Goal: Information Seeking & Learning: Learn about a topic

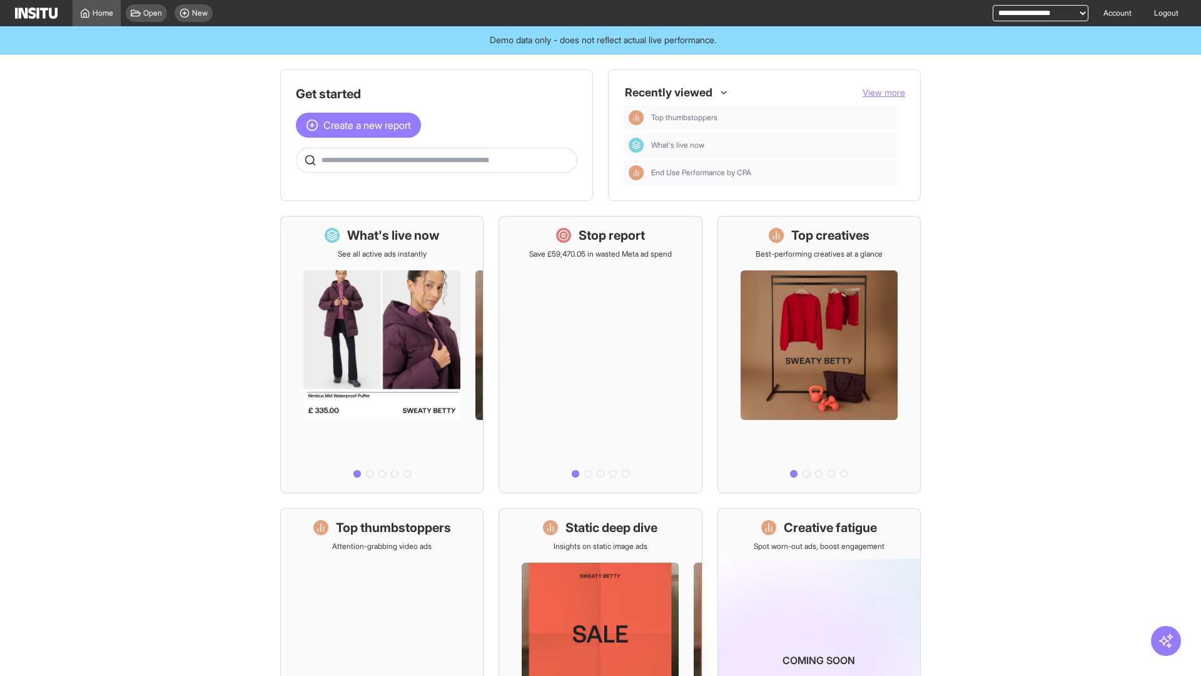
click at [1130, 464] on main "Get started Create a new report Ask questions like: Which campaigns had the hig…" at bounding box center [600, 364] width 1201 height 621
click at [378, 342] on div at bounding box center [382, 370] width 202 height 223
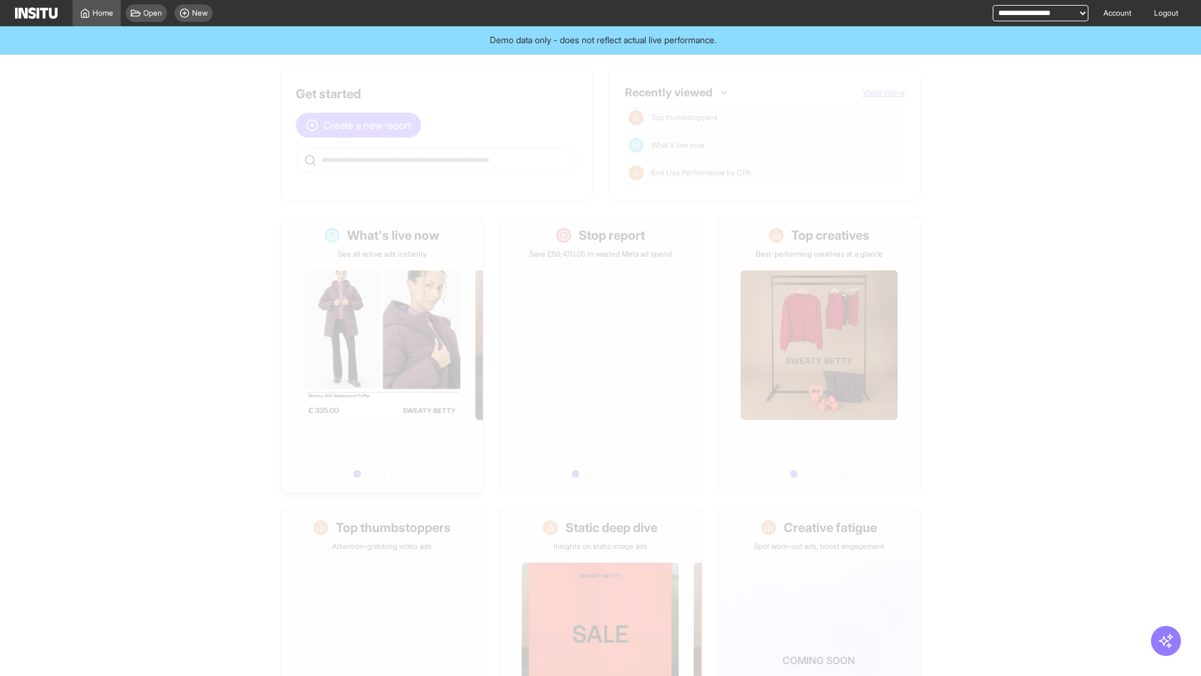
select select "**"
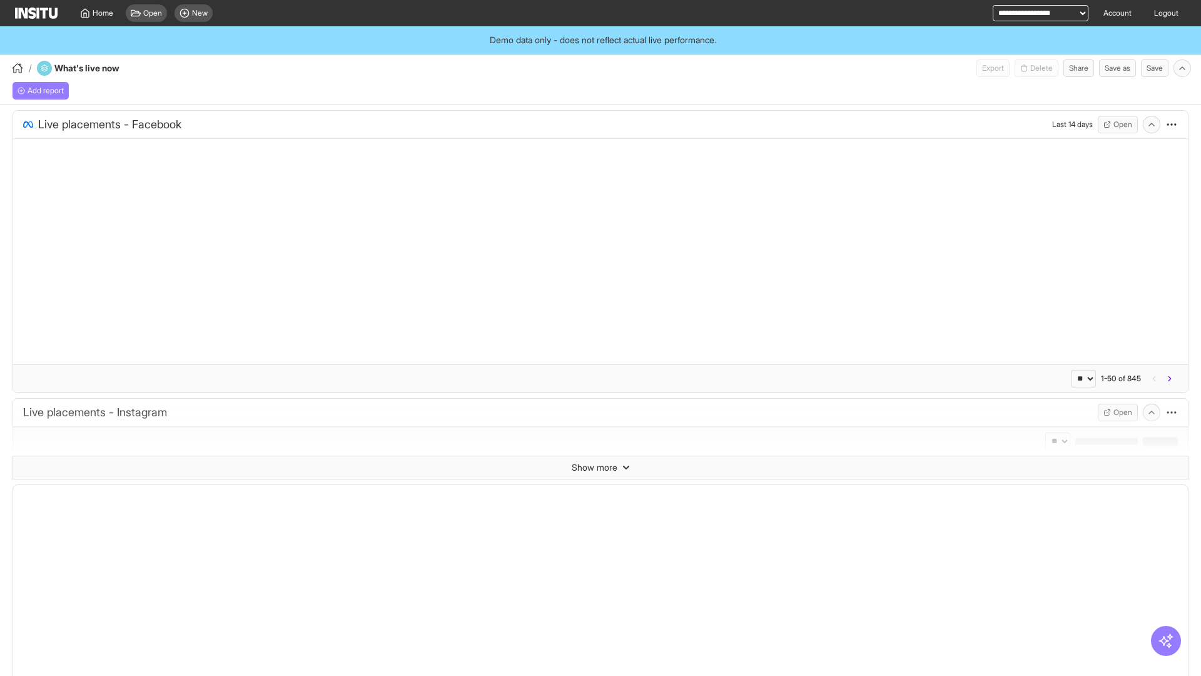
select select "**"
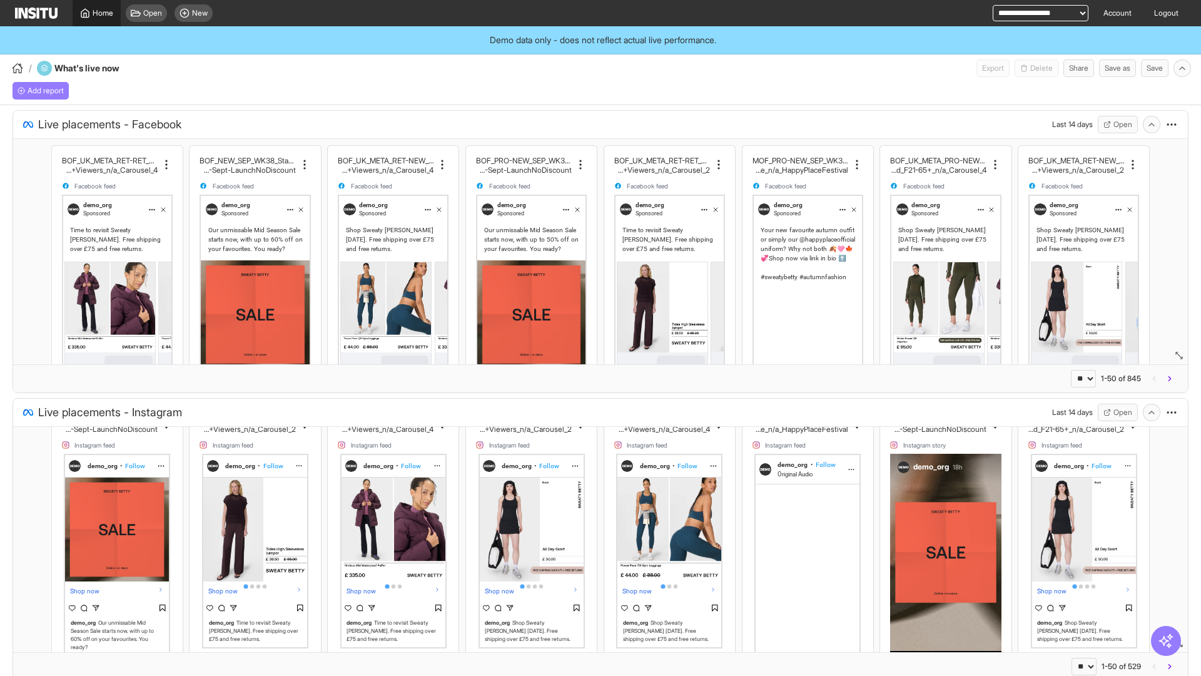
click at [98, 8] on span "Home" at bounding box center [103, 13] width 21 height 10
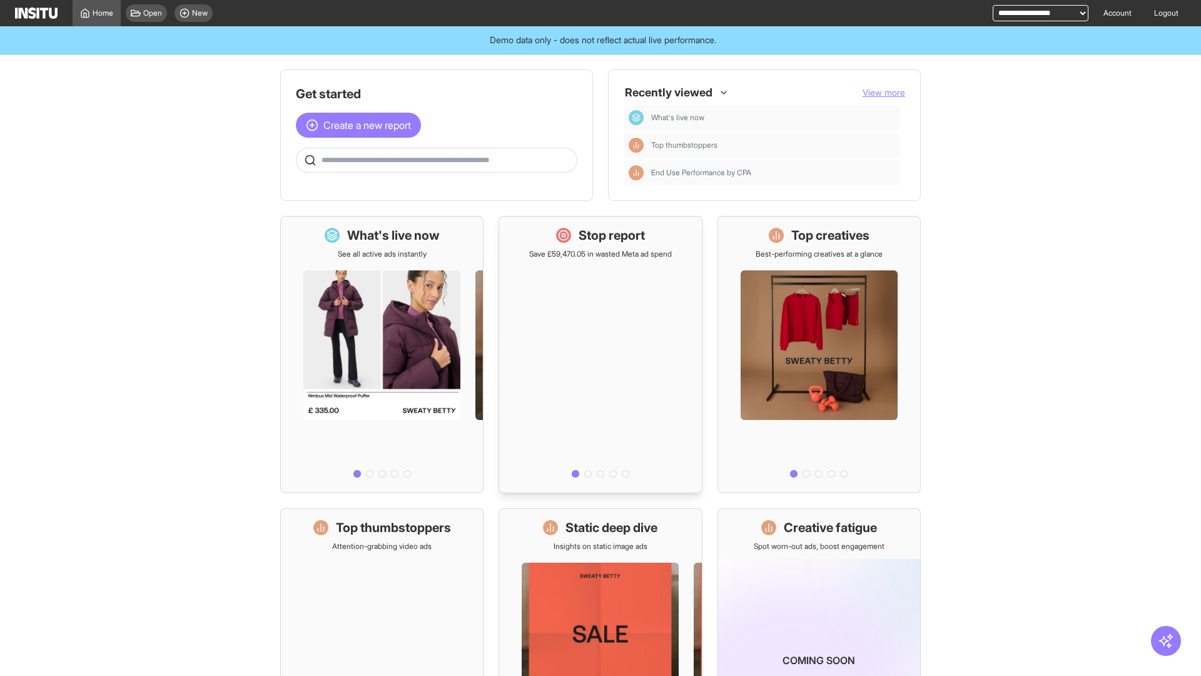
click at [601, 303] on div at bounding box center [600, 370] width 202 height 223
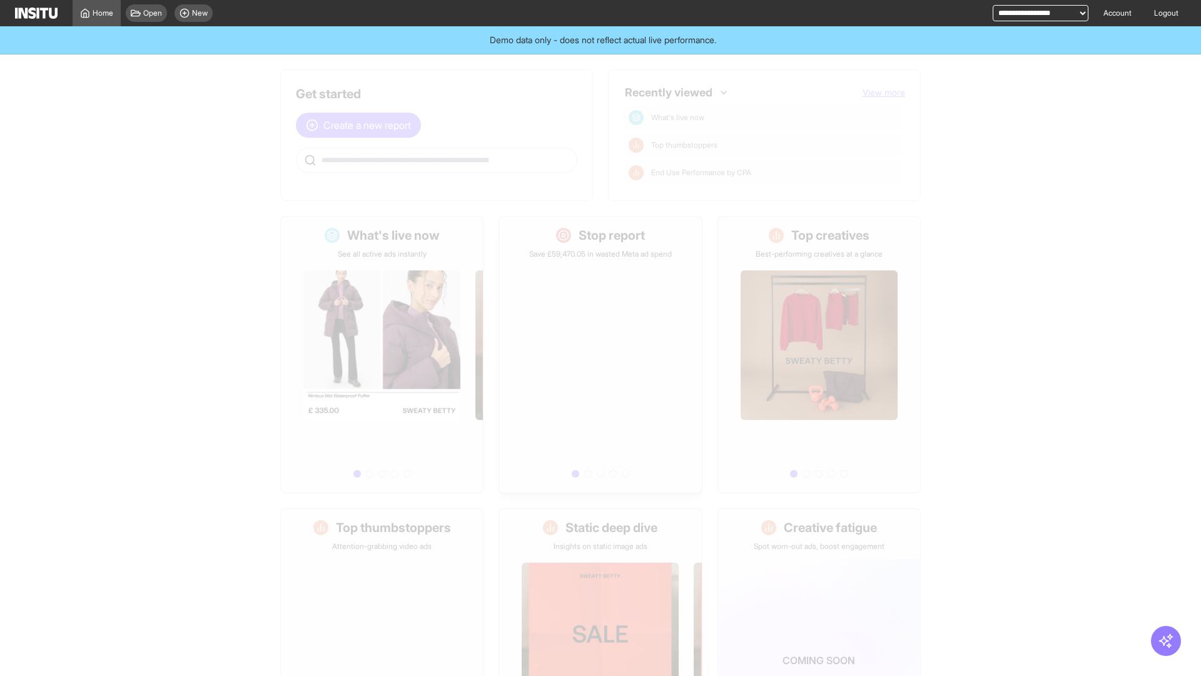
select select "**"
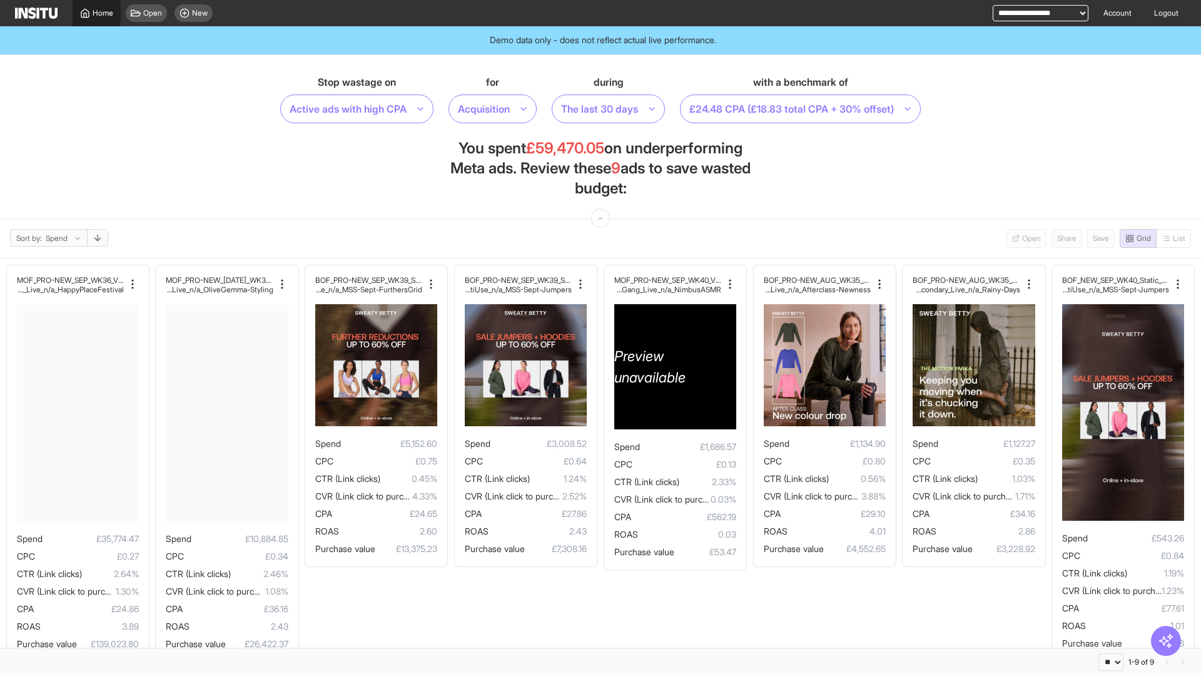
click at [89, 7] on link "Home" at bounding box center [97, 13] width 48 height 26
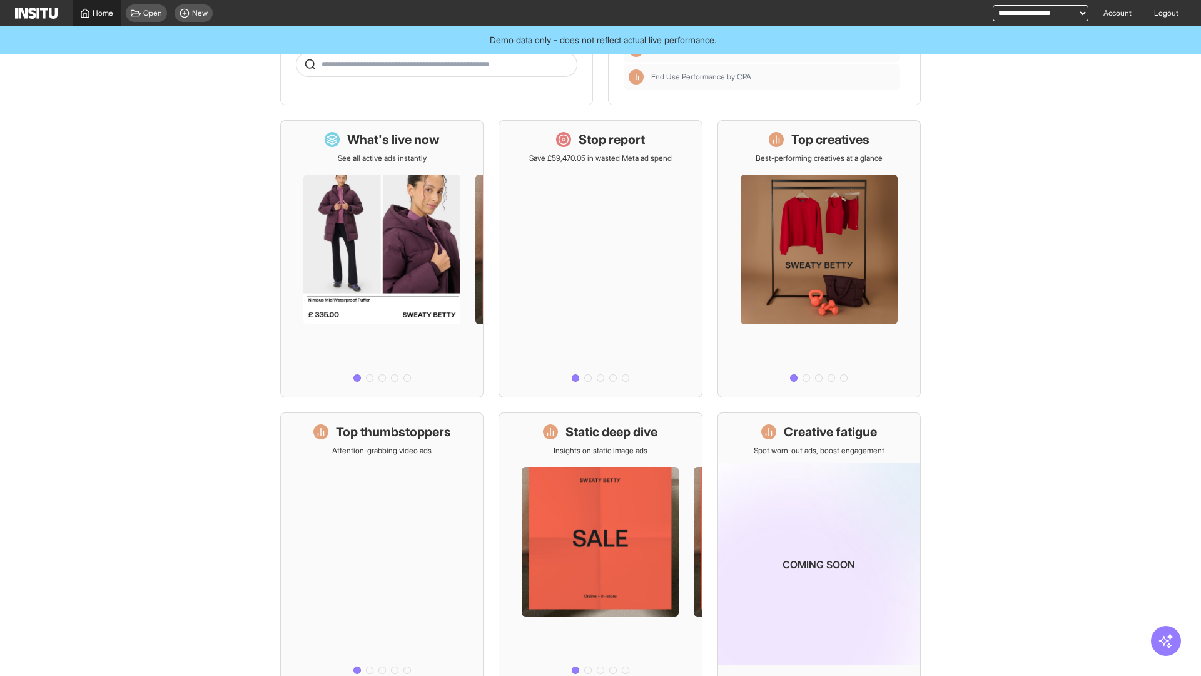
scroll to position [96, 0]
click at [400, 472] on div at bounding box center [382, 566] width 202 height 223
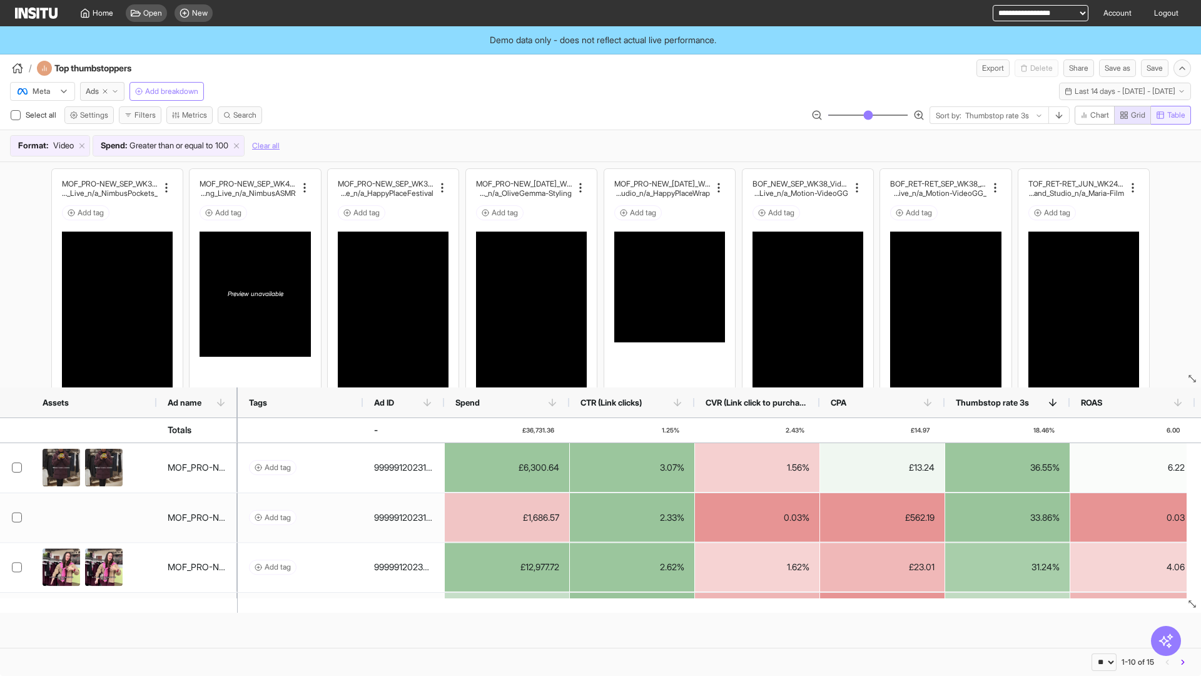
click at [1182, 118] on span "Table" at bounding box center [1176, 115] width 18 height 10
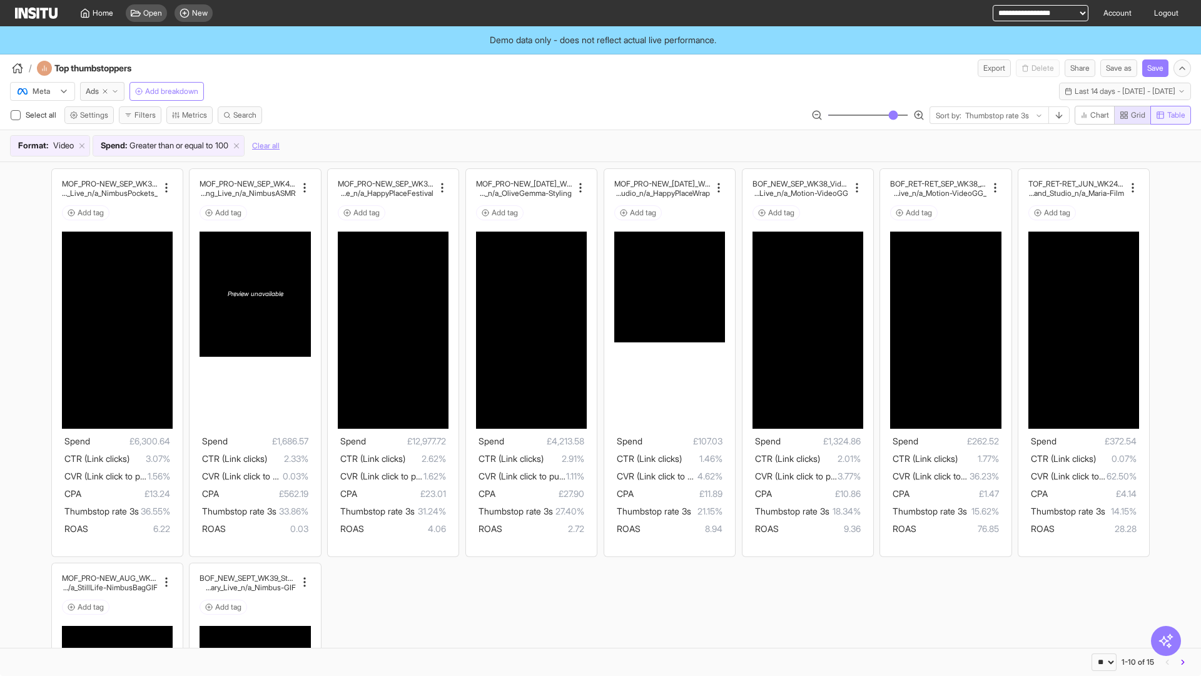
click at [1182, 122] on button "Table" at bounding box center [1171, 115] width 41 height 19
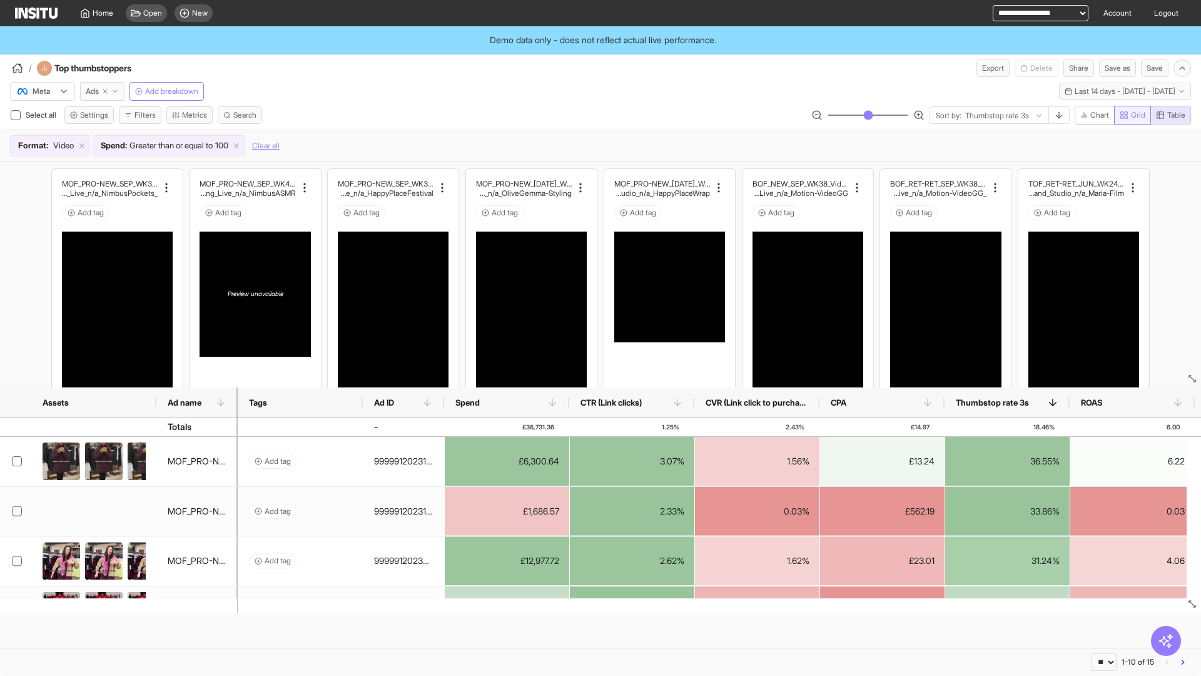
click at [1132, 115] on span "Grid" at bounding box center [1138, 115] width 14 height 10
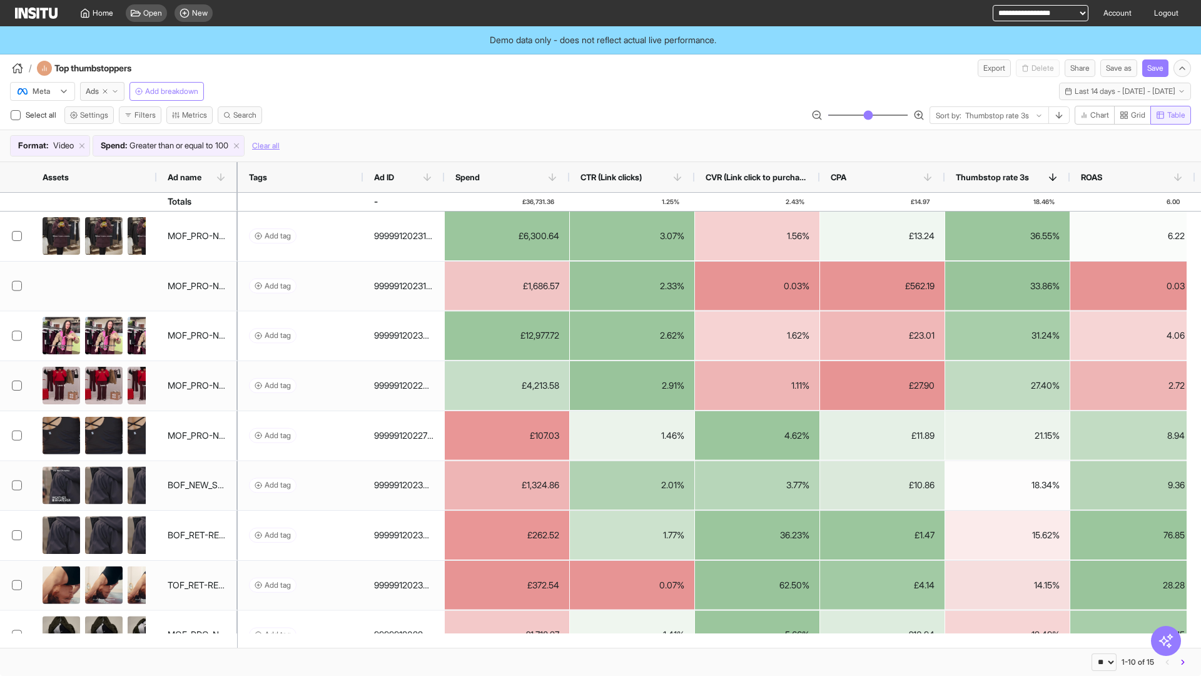
click at [1177, 112] on span "Table" at bounding box center [1176, 115] width 18 height 10
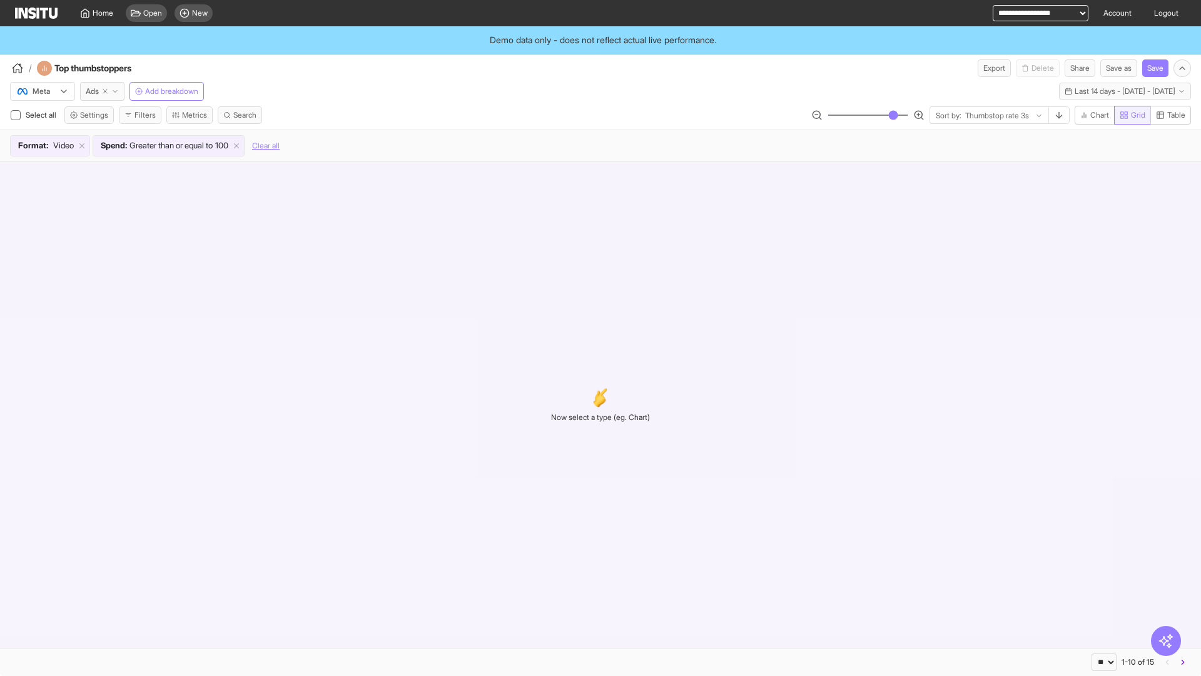
click at [1132, 118] on span "Grid" at bounding box center [1138, 115] width 14 height 10
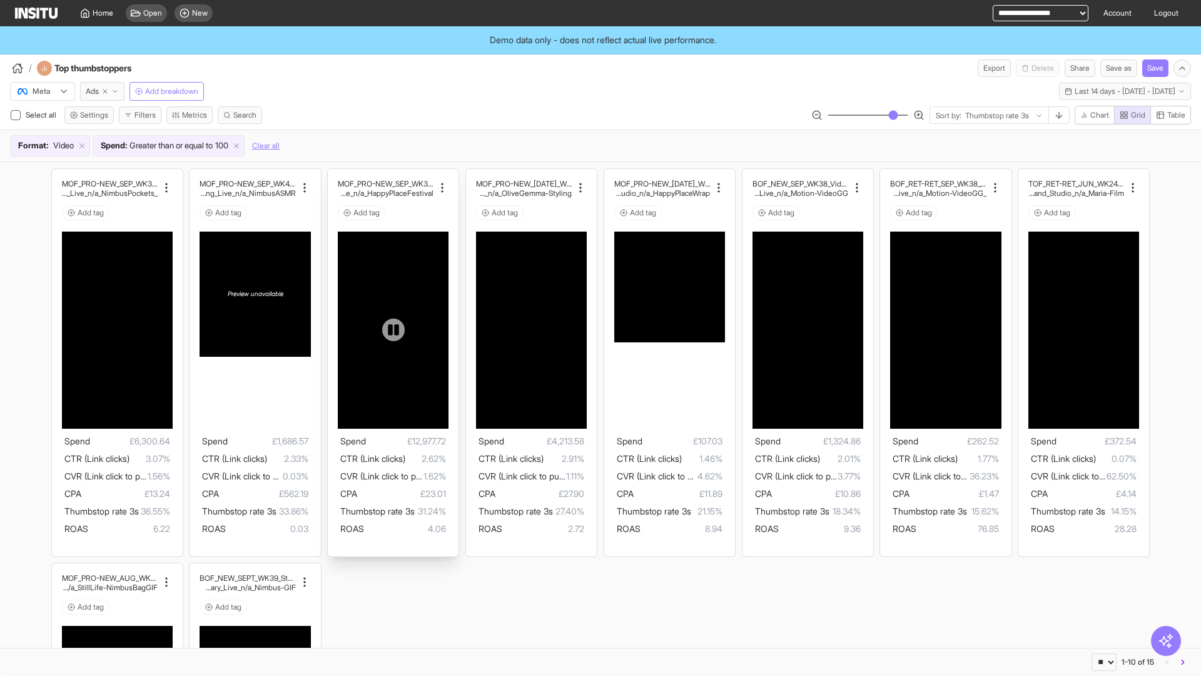
click at [387, 358] on div at bounding box center [393, 330] width 111 height 56
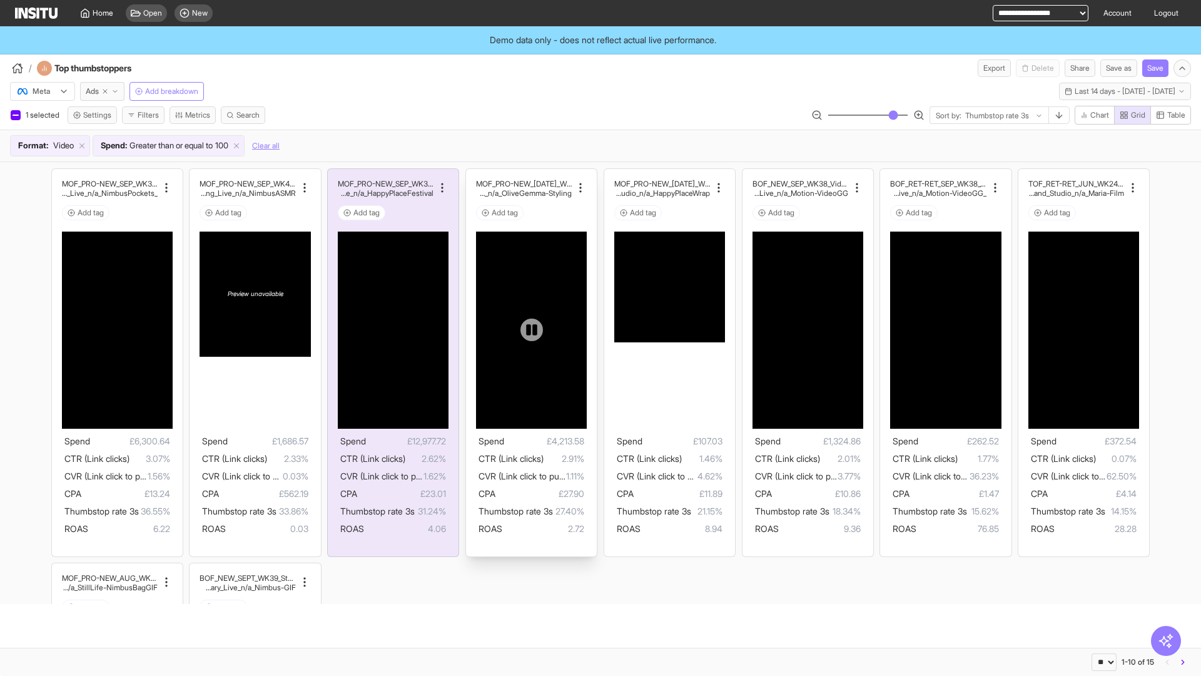
click at [530, 358] on div at bounding box center [531, 330] width 111 height 56
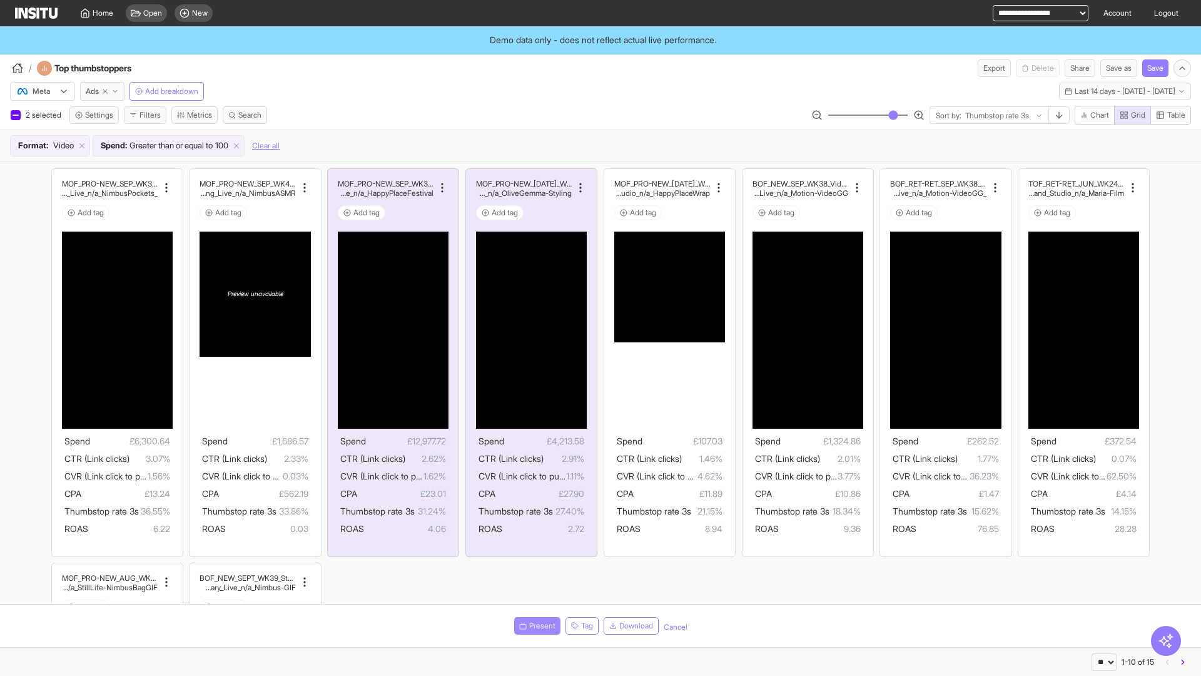
click at [529, 631] on button "Present" at bounding box center [537, 626] width 46 height 18
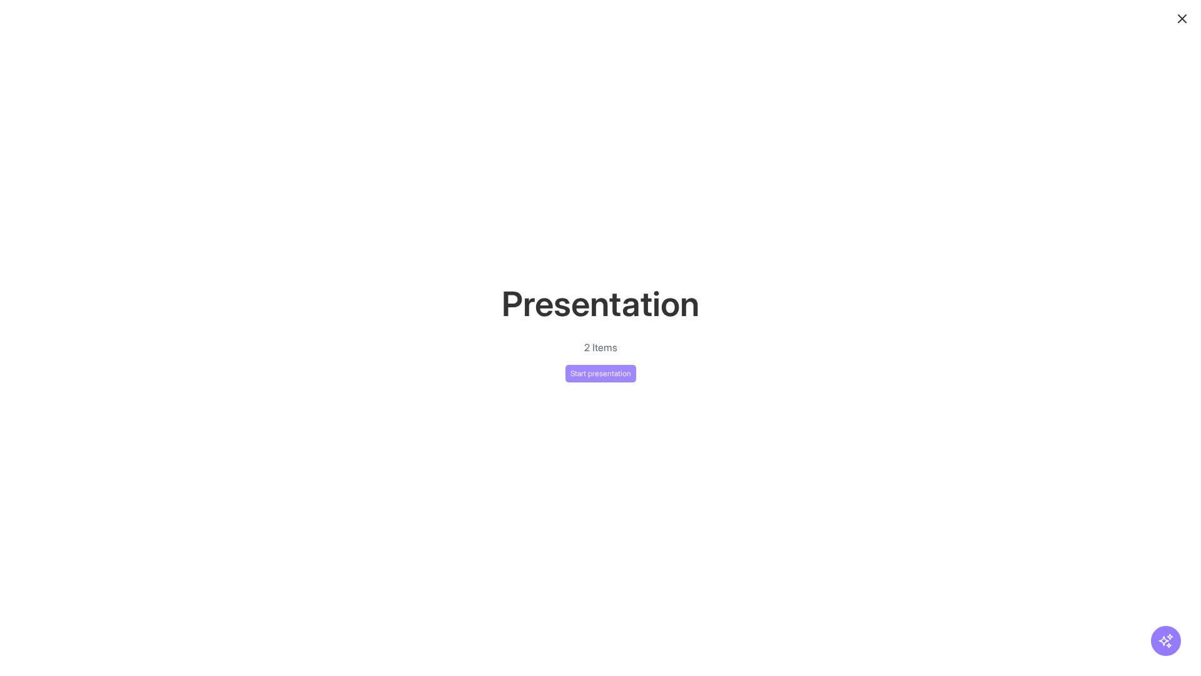
click at [602, 377] on button "Start presentation" at bounding box center [601, 374] width 71 height 18
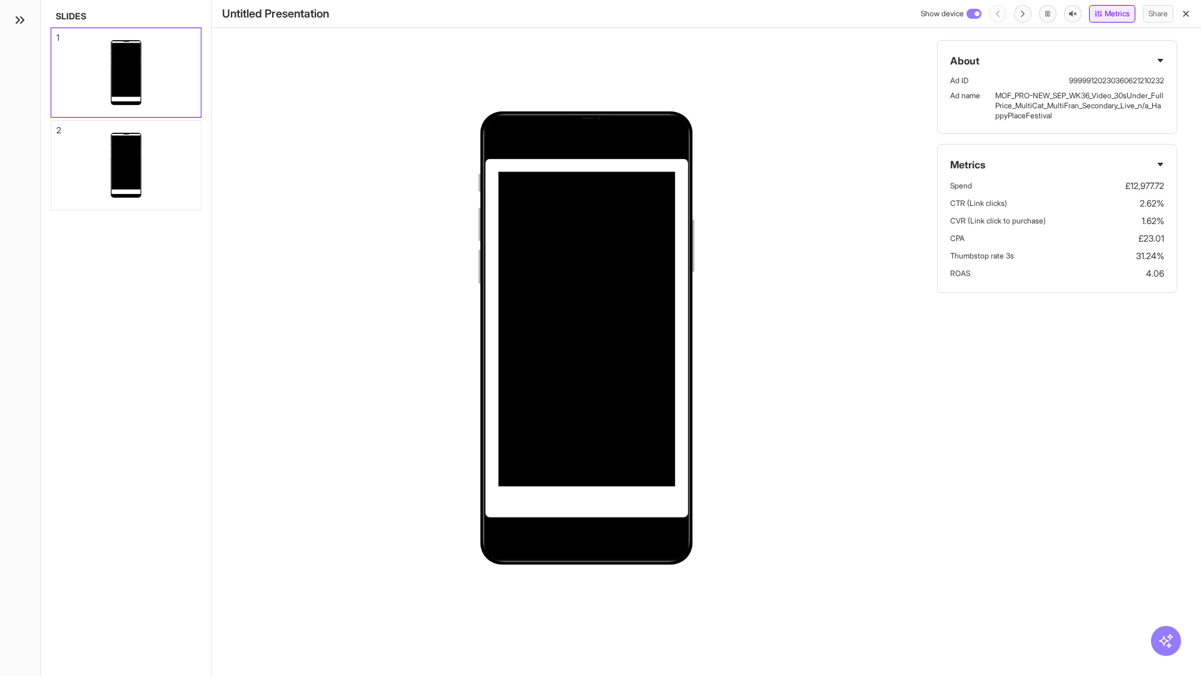
click at [1117, 13] on button "Metrics" at bounding box center [1112, 14] width 46 height 18
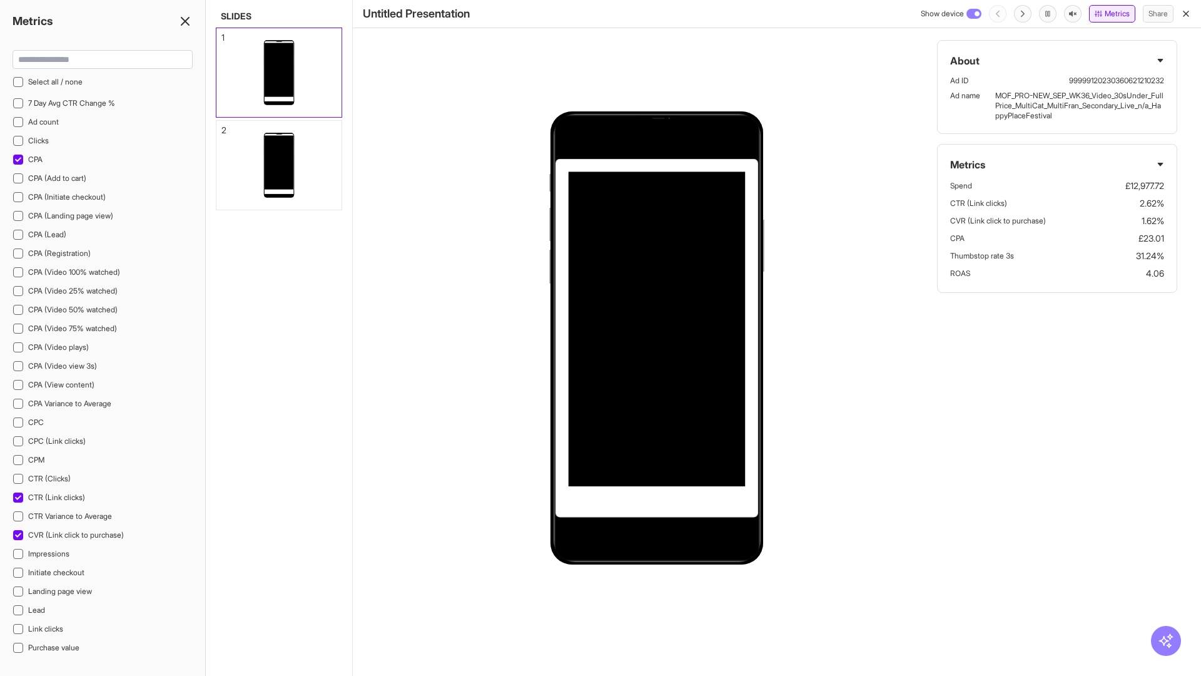
click at [1111, 22] on button "Metrics" at bounding box center [1112, 14] width 46 height 18
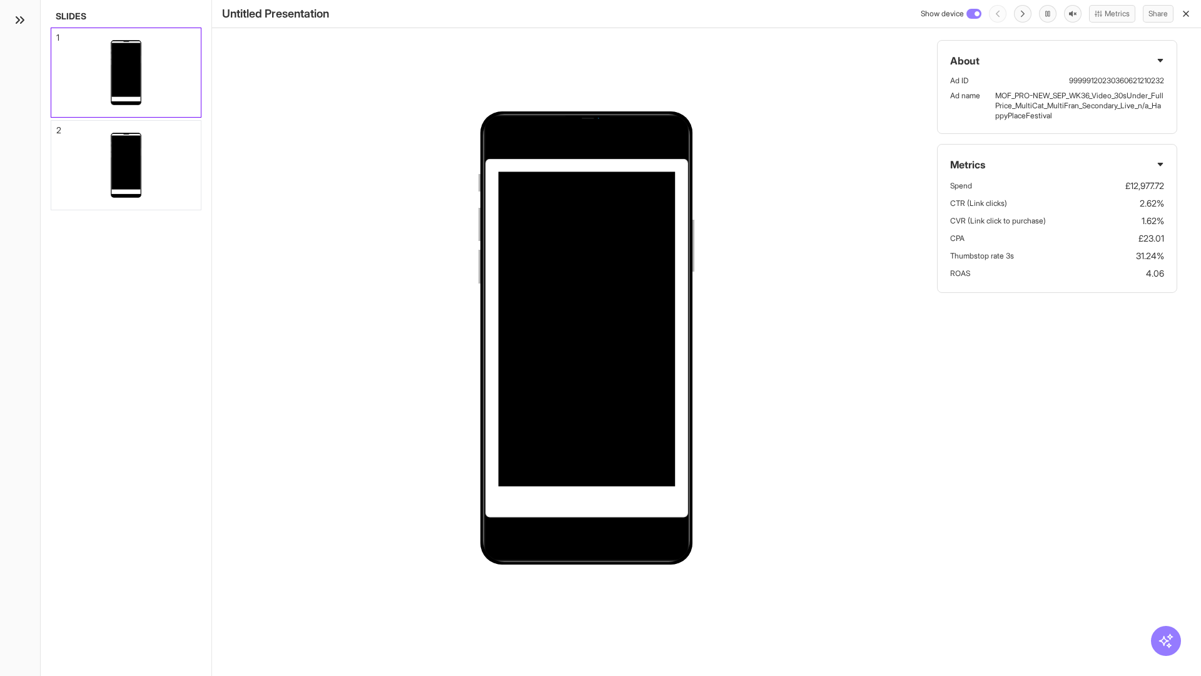
click at [1188, 13] on icon "button" at bounding box center [1186, 14] width 10 height 10
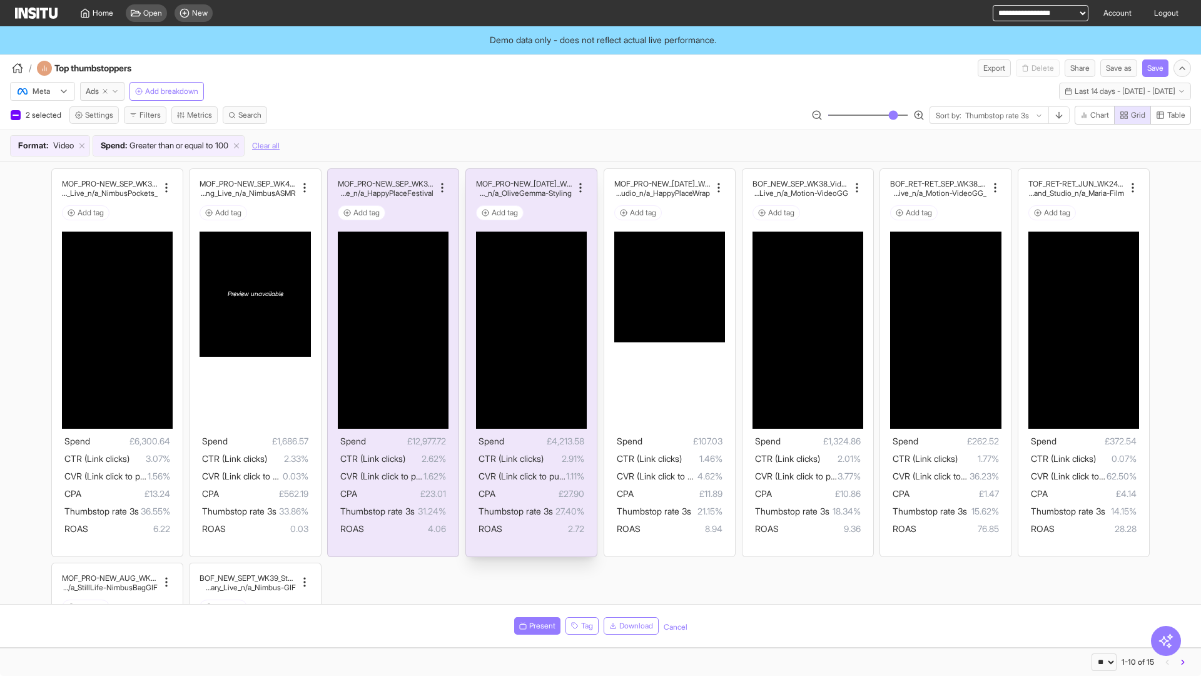
click at [521, 497] on span "£27.90" at bounding box center [540, 493] width 89 height 15
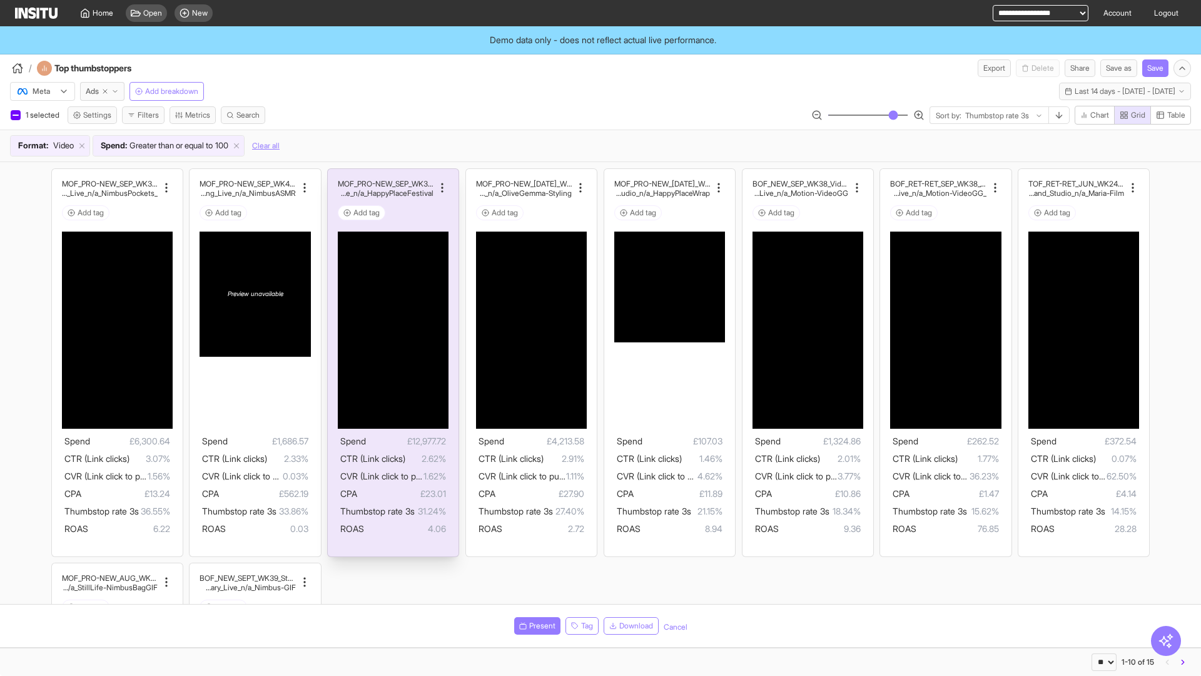
click at [399, 513] on span "Thumbstop rate 3s" at bounding box center [377, 511] width 74 height 11
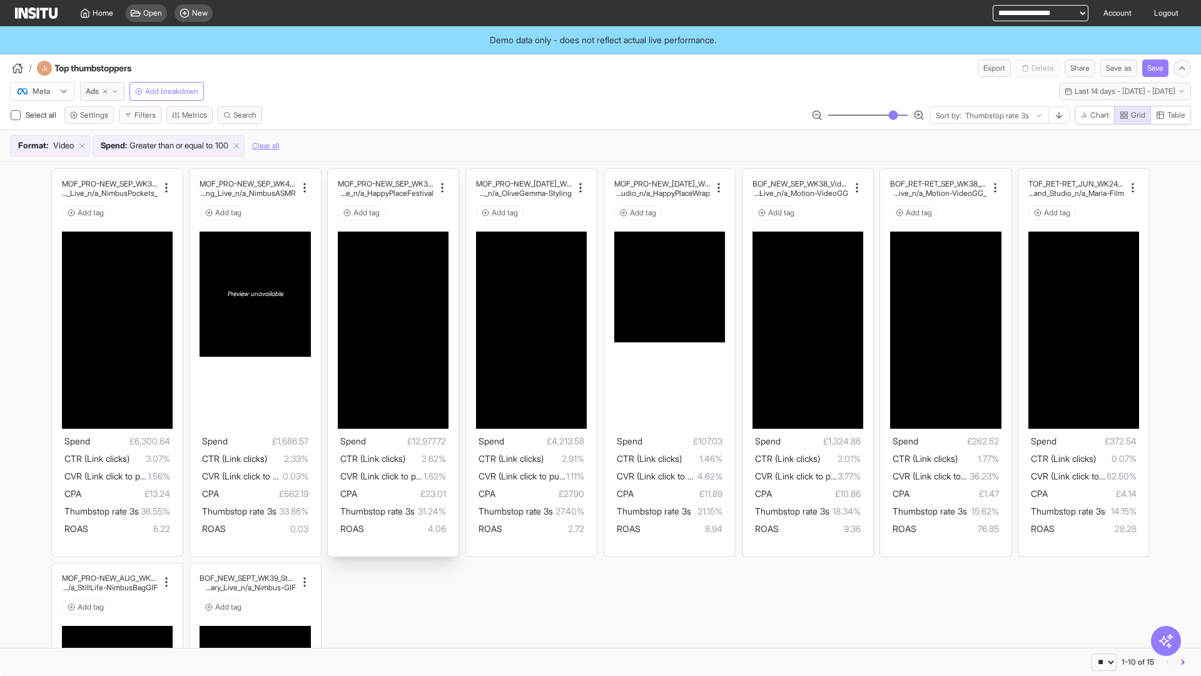
click at [104, 12] on span "Home" at bounding box center [103, 13] width 21 height 10
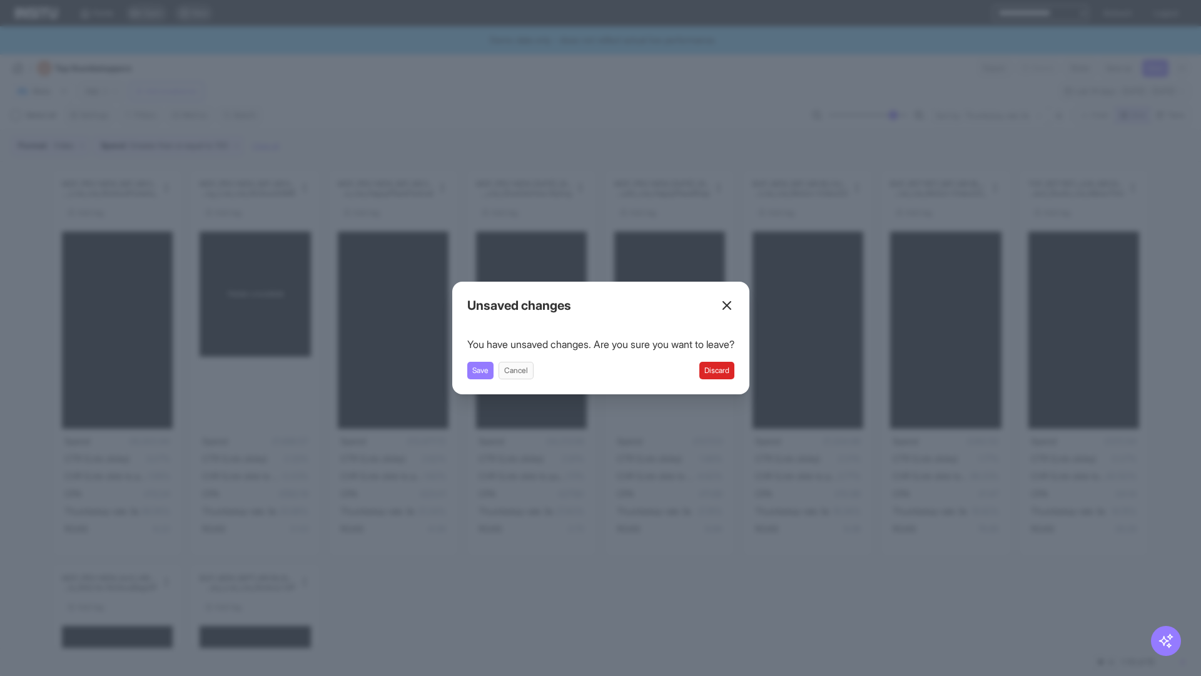
click at [529, 175] on div "Close overlay" at bounding box center [600, 338] width 1201 height 676
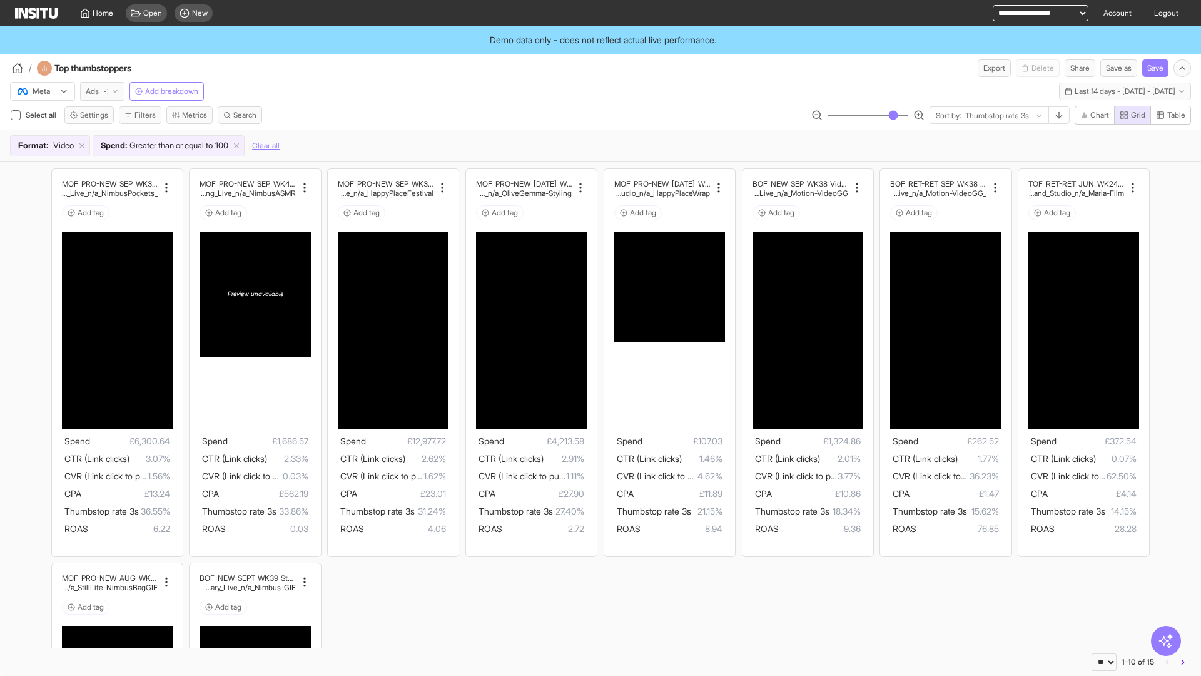
click at [93, 89] on span "Ads" at bounding box center [92, 91] width 13 height 10
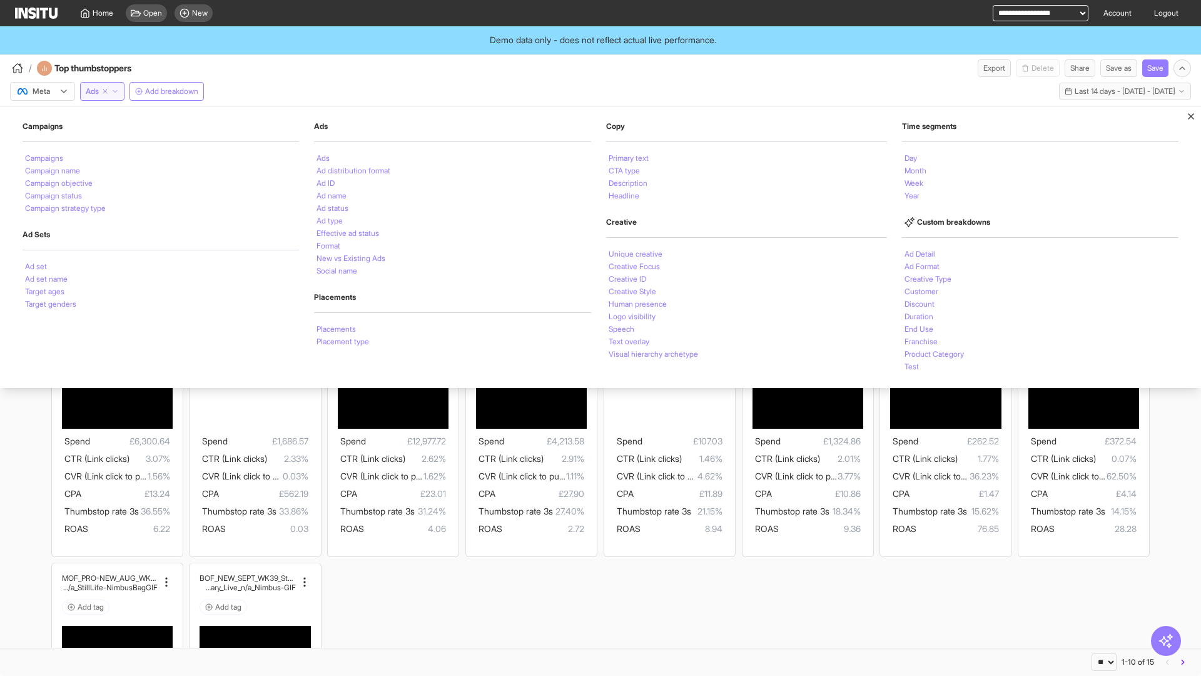
click at [768, 601] on div "MOF_PRO-NEW_SEP_WK39_Video_30sUnder_WeatherWhatever _MultiCat_MultiFran_GangGan…" at bounding box center [600, 559] width 1201 height 795
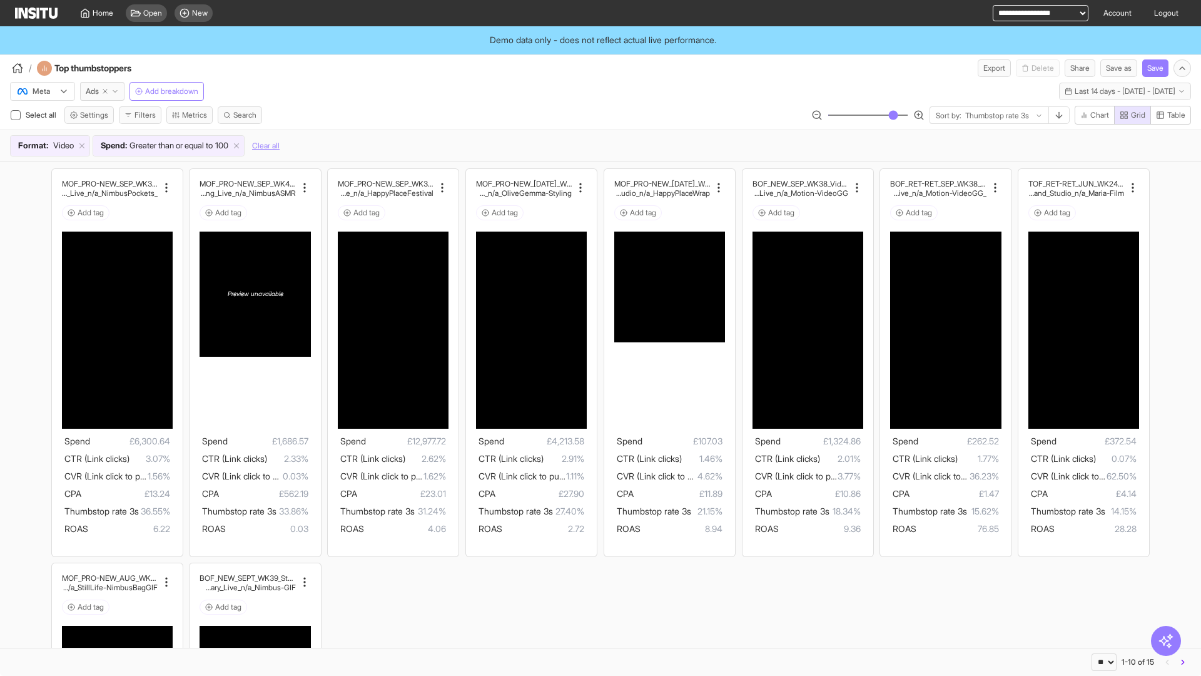
click at [156, 13] on span "Open" at bounding box center [152, 13] width 19 height 10
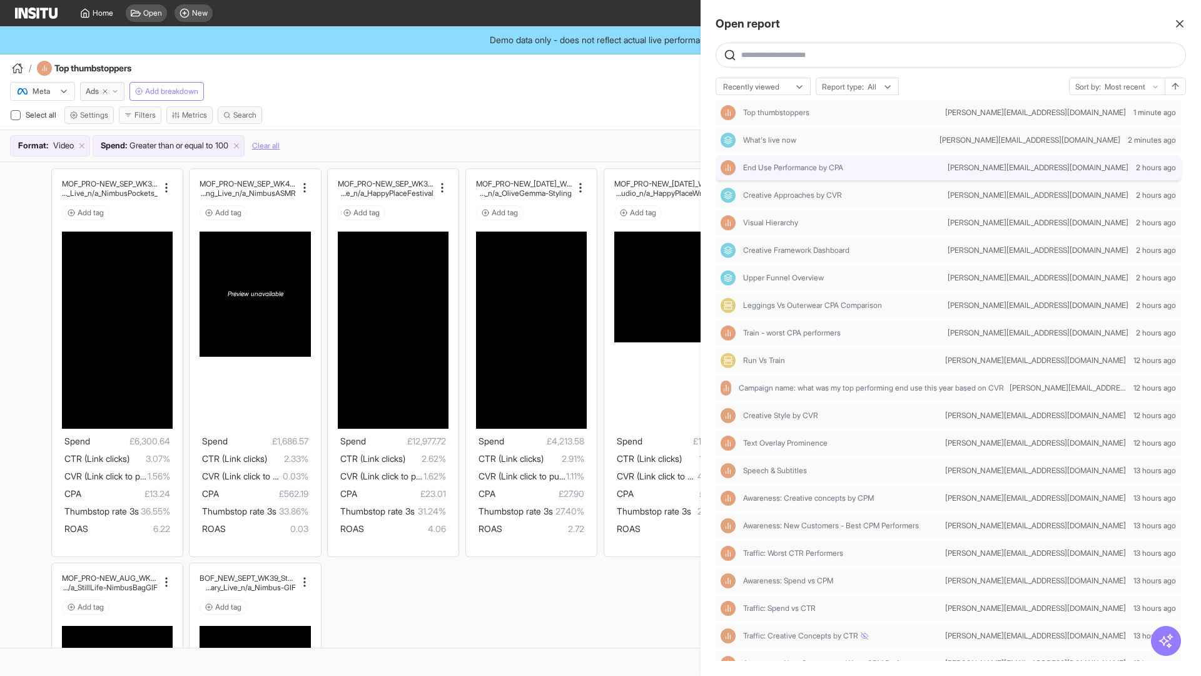
click at [787, 166] on span "End Use Performance by CPA" at bounding box center [793, 168] width 100 height 10
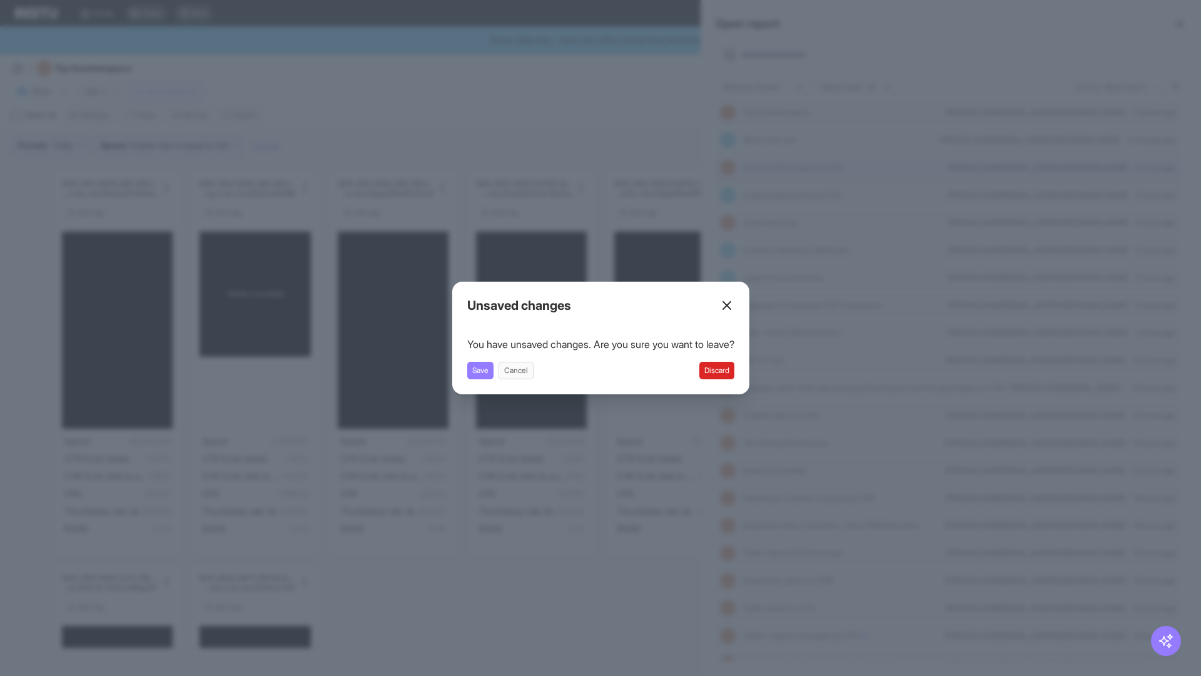
click at [709, 376] on button "Discard" at bounding box center [716, 371] width 35 height 18
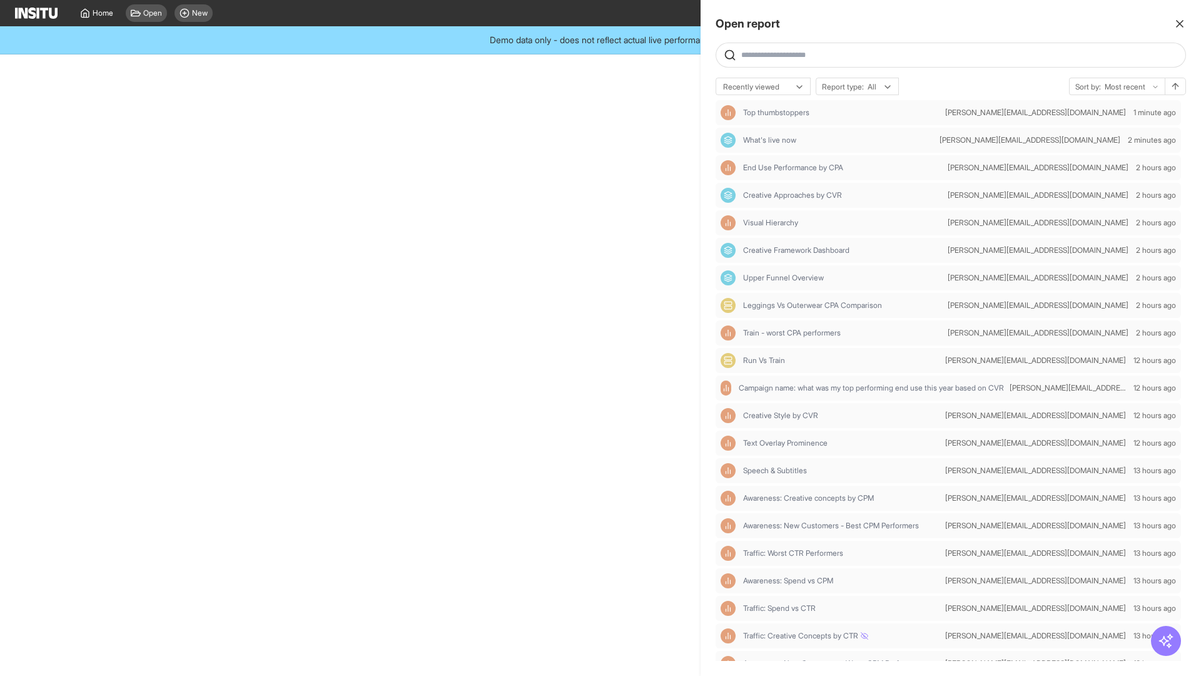
click at [631, 253] on div at bounding box center [600, 338] width 1201 height 676
select select "**"
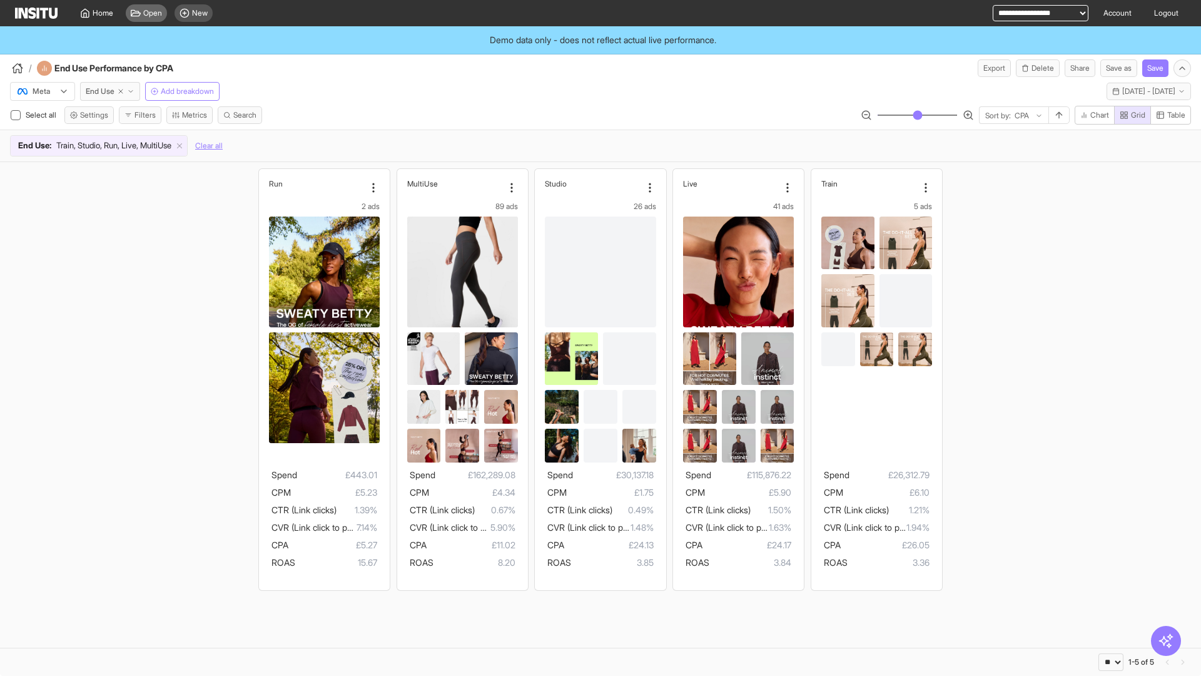
click at [144, 12] on span "Open" at bounding box center [152, 13] width 19 height 10
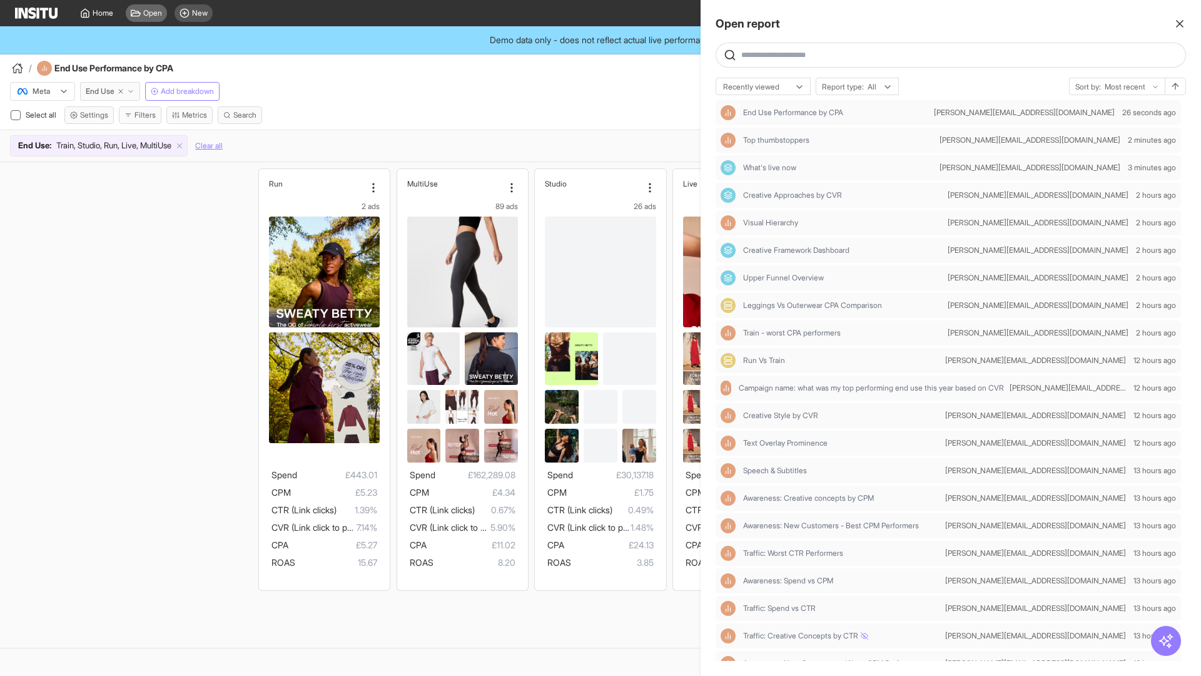
click at [809, 333] on span "Train - worst CPA performers" at bounding box center [792, 333] width 98 height 10
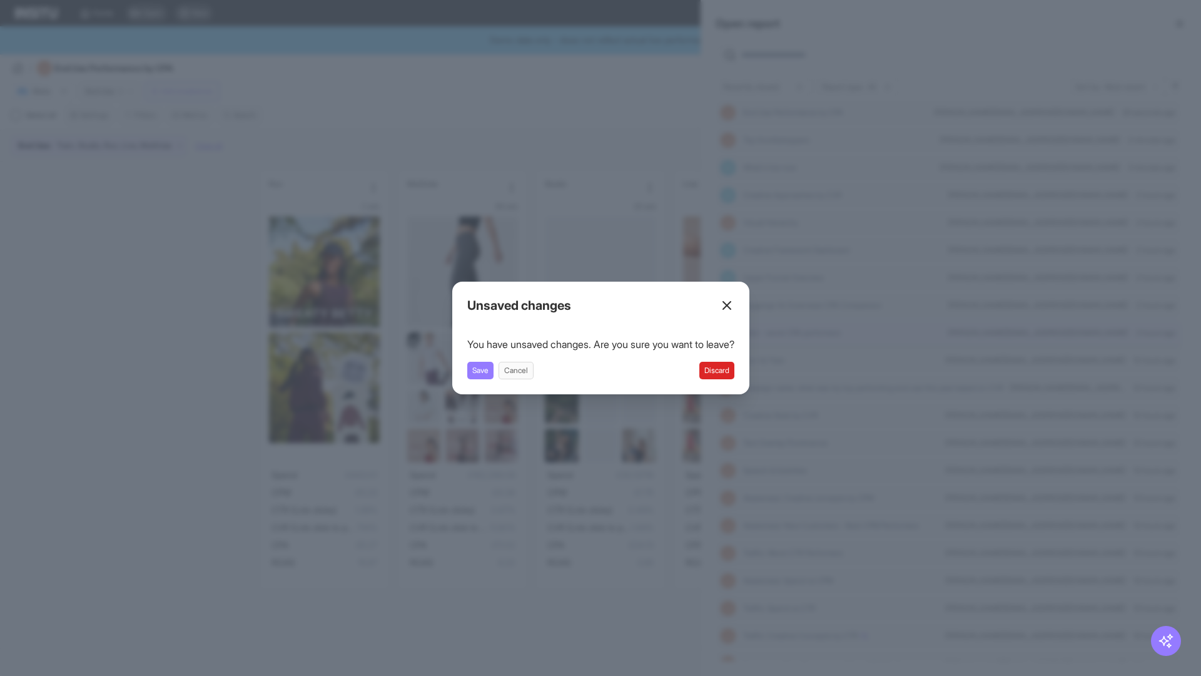
click at [732, 377] on button "Discard" at bounding box center [716, 371] width 35 height 18
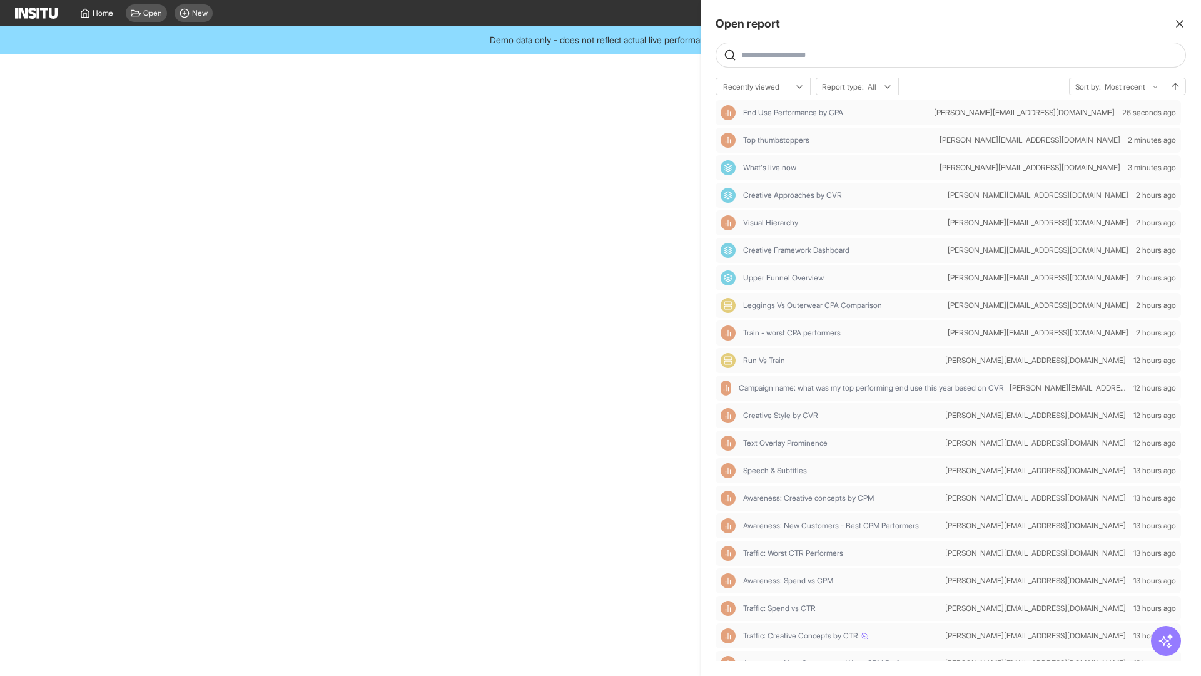
click at [563, 144] on div at bounding box center [600, 338] width 1201 height 676
select select "**"
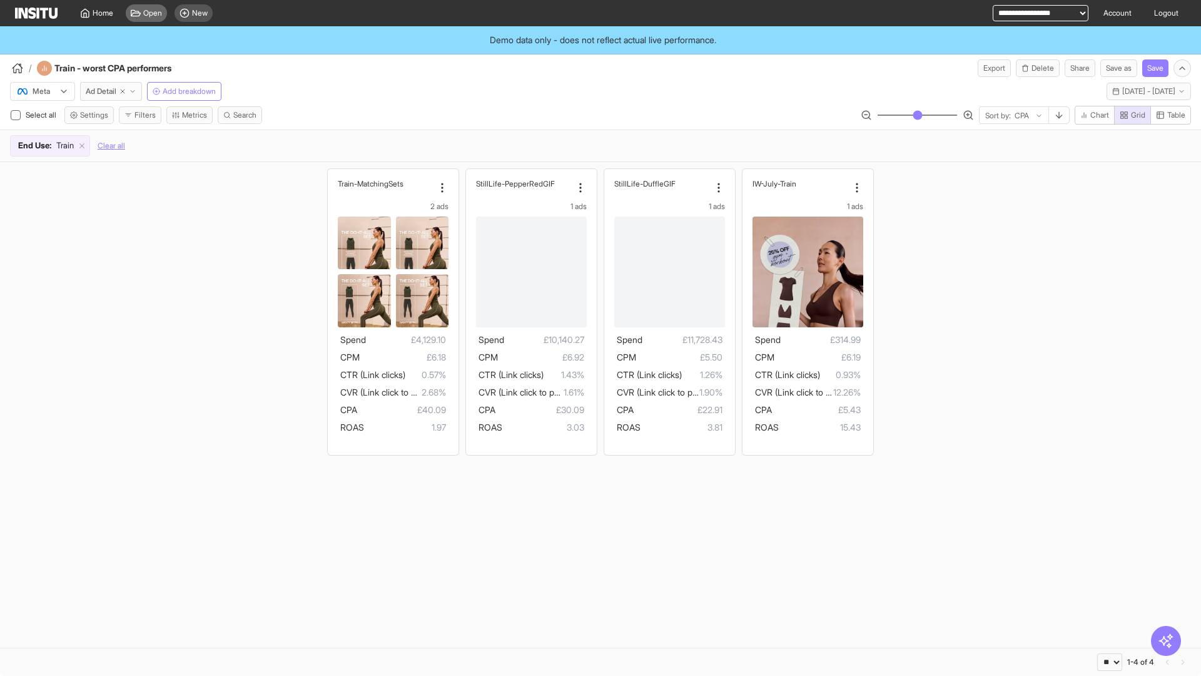
click at [146, 9] on span "Open" at bounding box center [152, 13] width 19 height 10
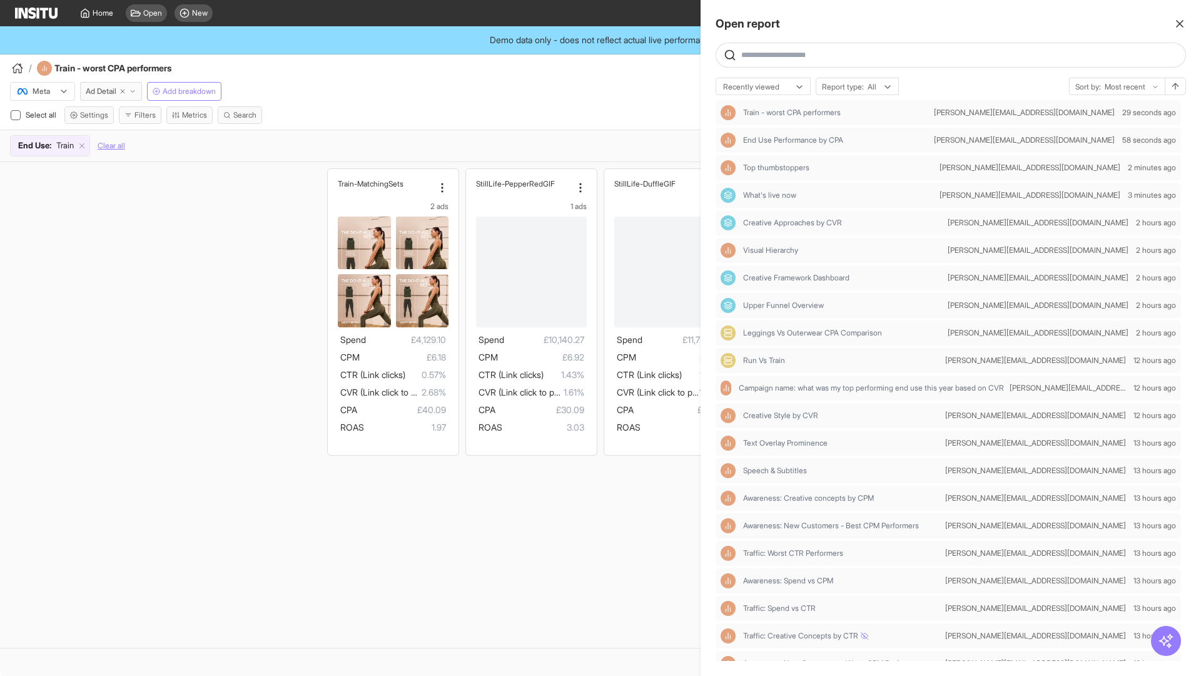
click at [218, 221] on div at bounding box center [600, 338] width 1201 height 676
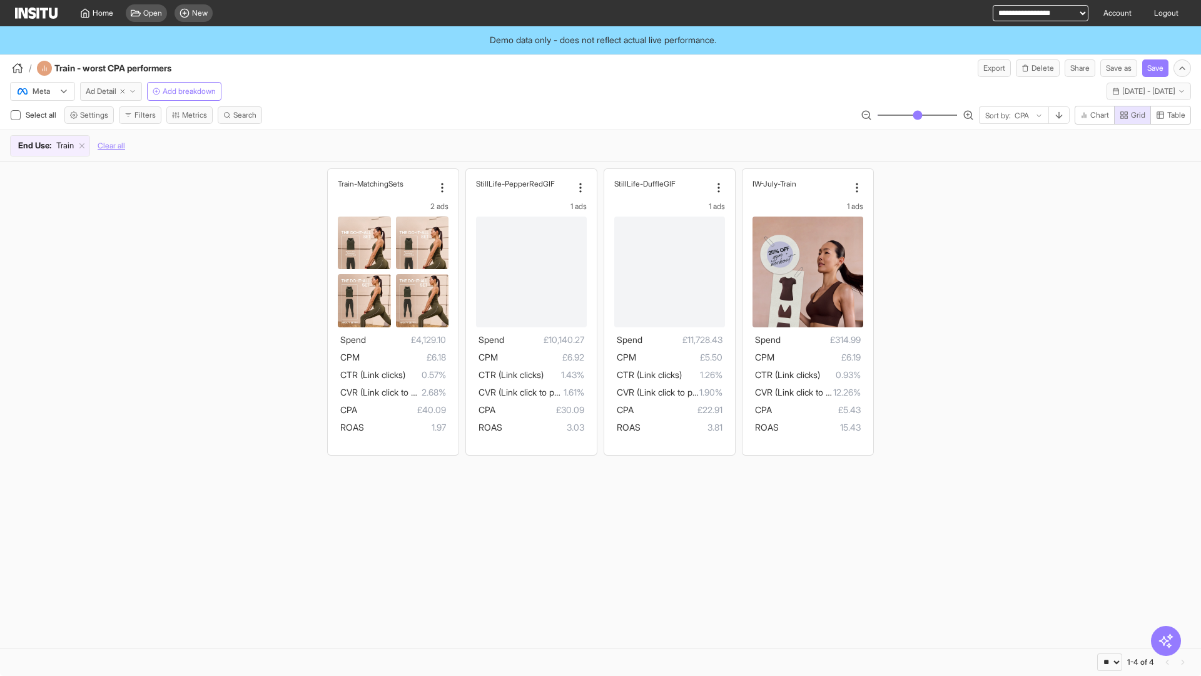
click at [108, 89] on span "Ad Detail" at bounding box center [101, 91] width 31 height 10
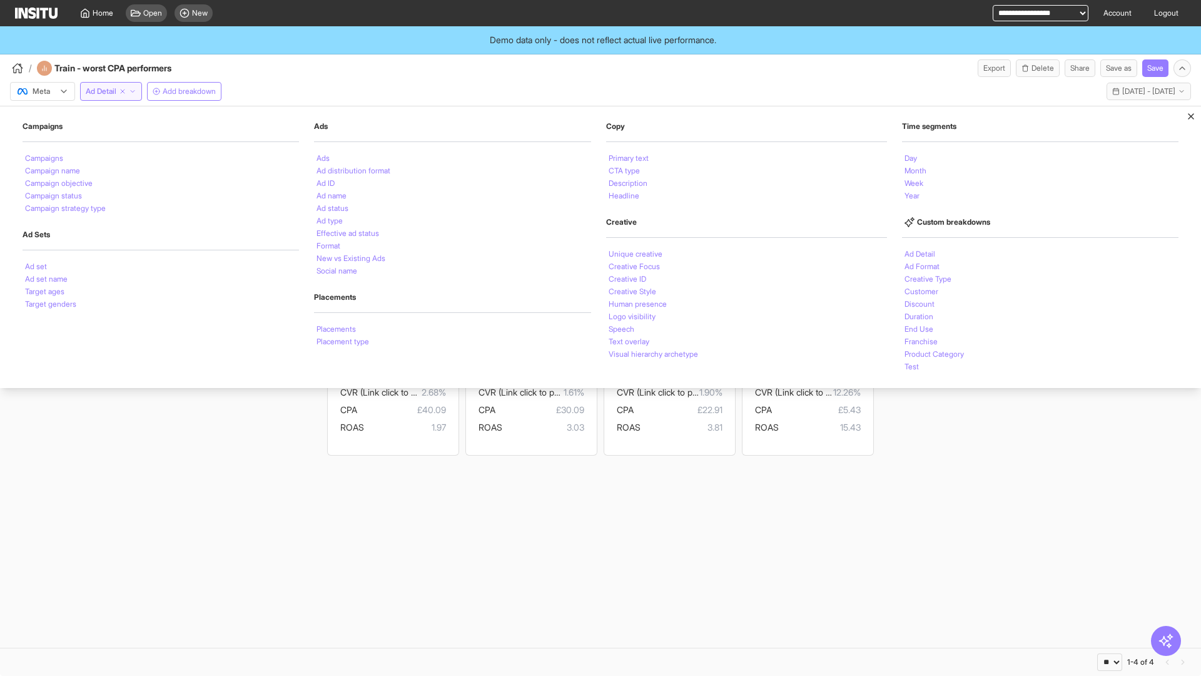
click at [671, 557] on section "Train-MatchingSets 2 ads Spend £4,129.10 CPM £6.18 CTR (Link clicks) 0.57% CVR …" at bounding box center [600, 405] width 1201 height 486
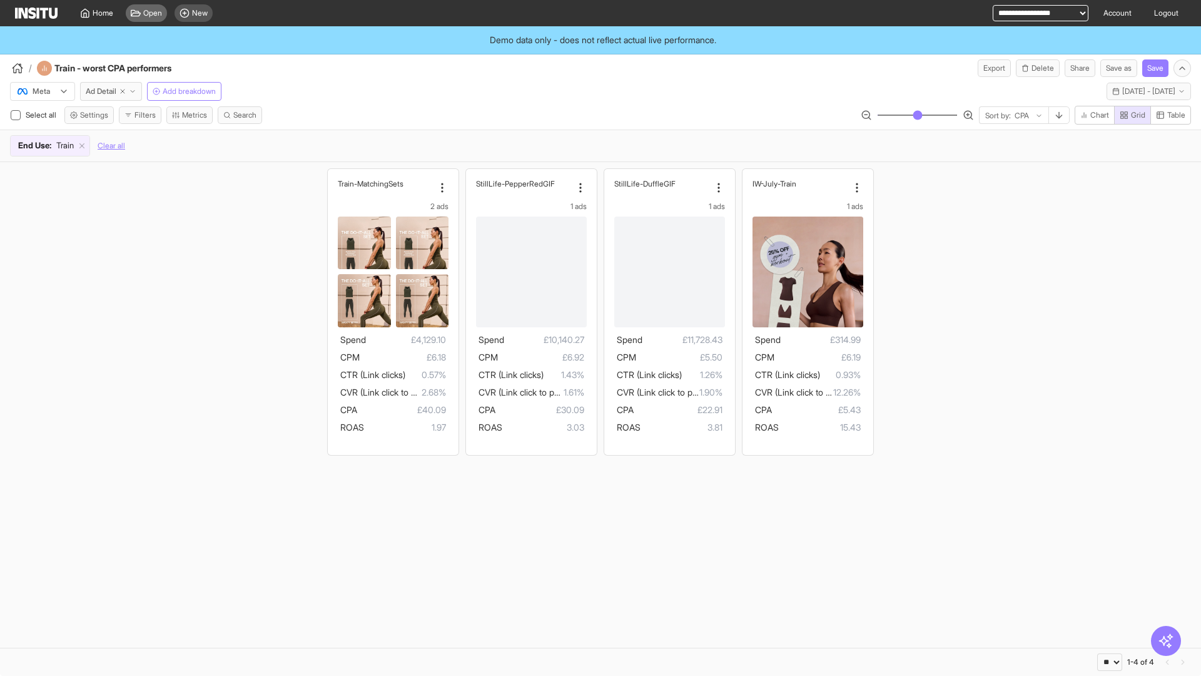
click at [141, 18] on icon at bounding box center [136, 13] width 10 height 10
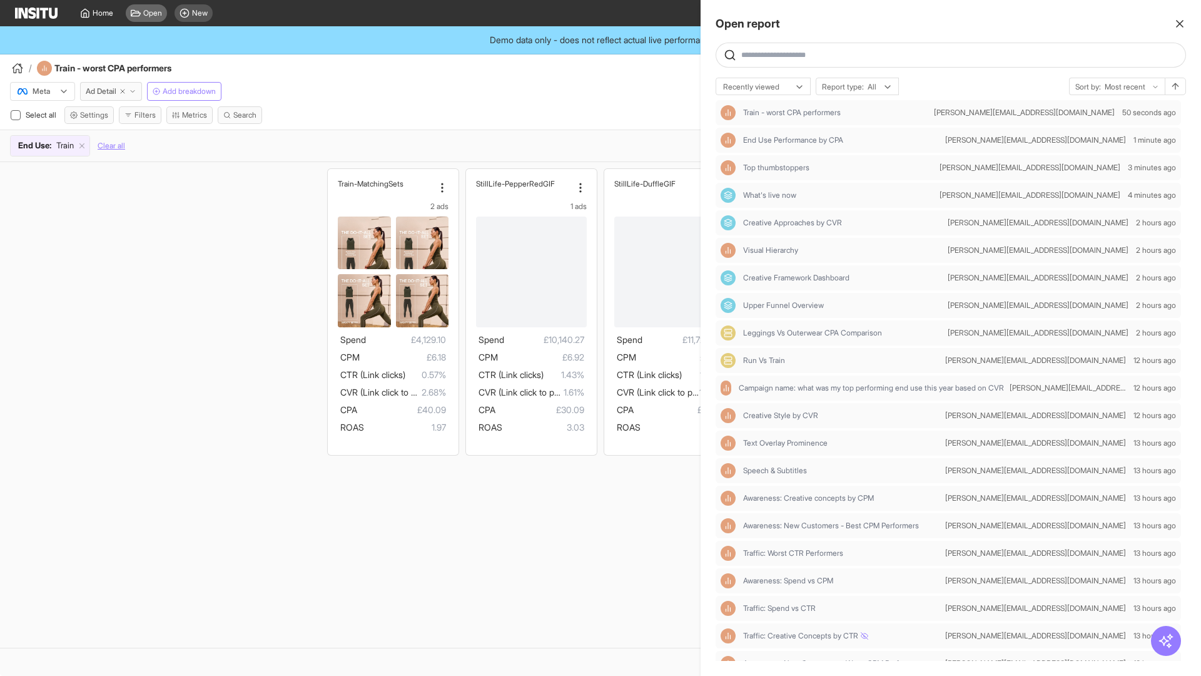
click at [793, 280] on span "Creative Framework Dashboard" at bounding box center [796, 278] width 106 height 10
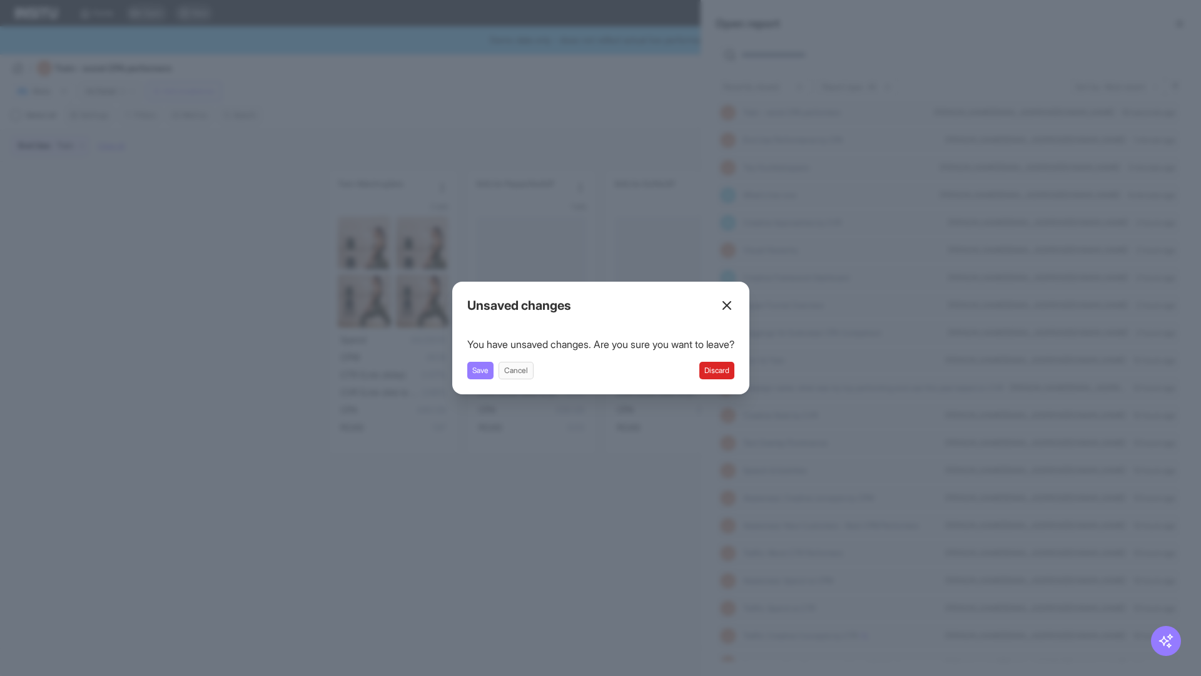
click at [681, 254] on div "Close overlay" at bounding box center [600, 338] width 1201 height 676
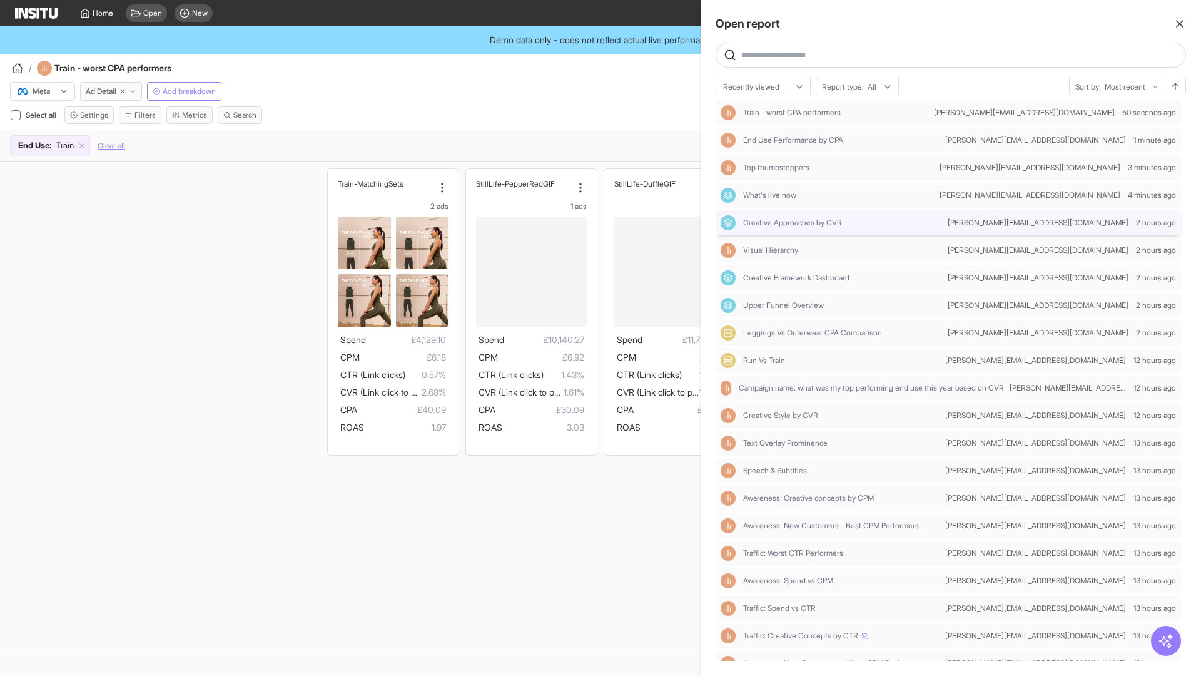
click at [808, 225] on span "Creative Approaches by CVR" at bounding box center [792, 223] width 99 height 10
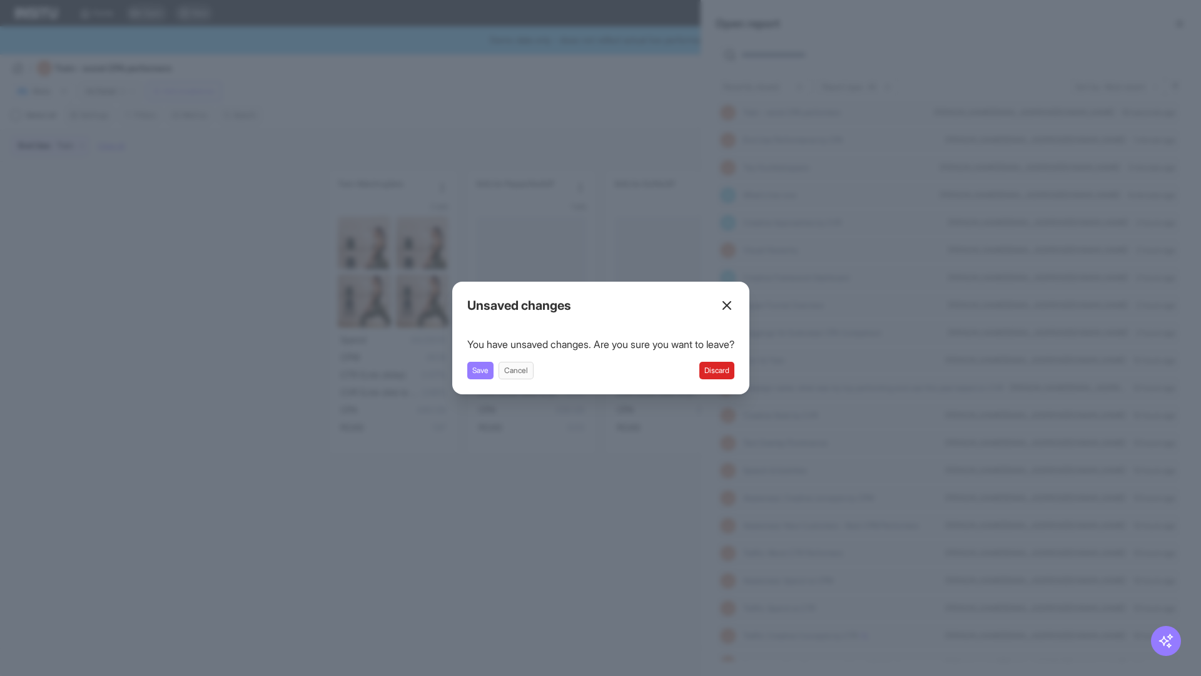
click at [731, 378] on button "Discard" at bounding box center [716, 371] width 35 height 18
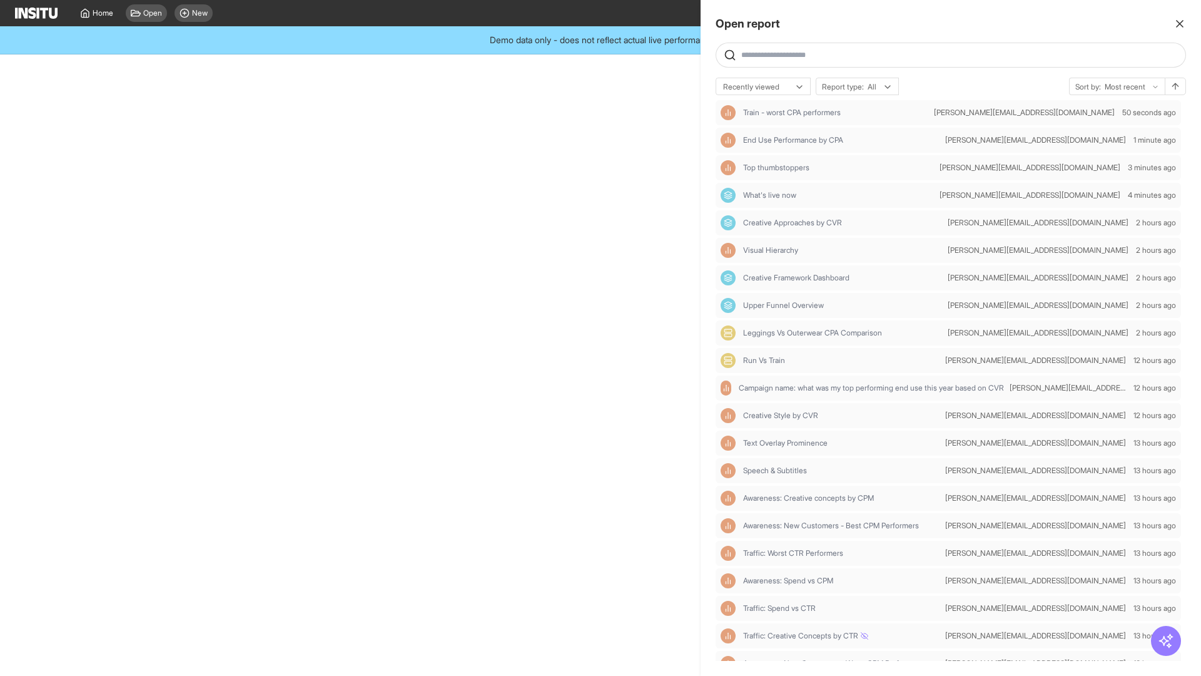
select select "**"
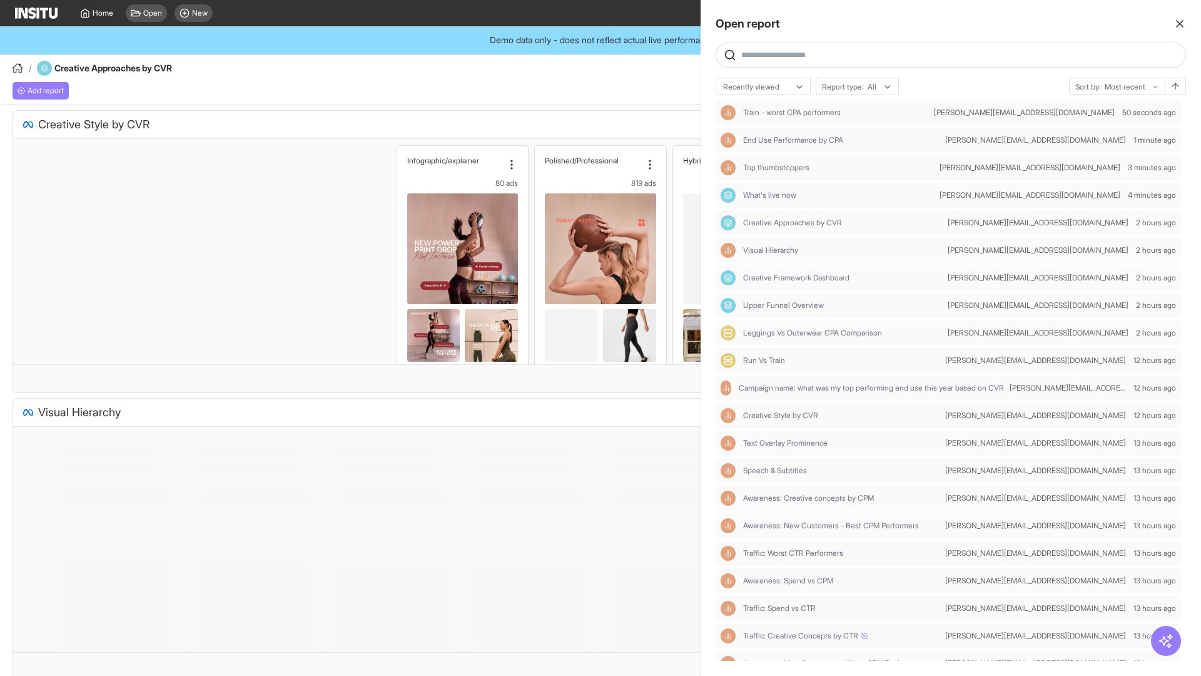
click at [473, 81] on div at bounding box center [600, 338] width 1201 height 676
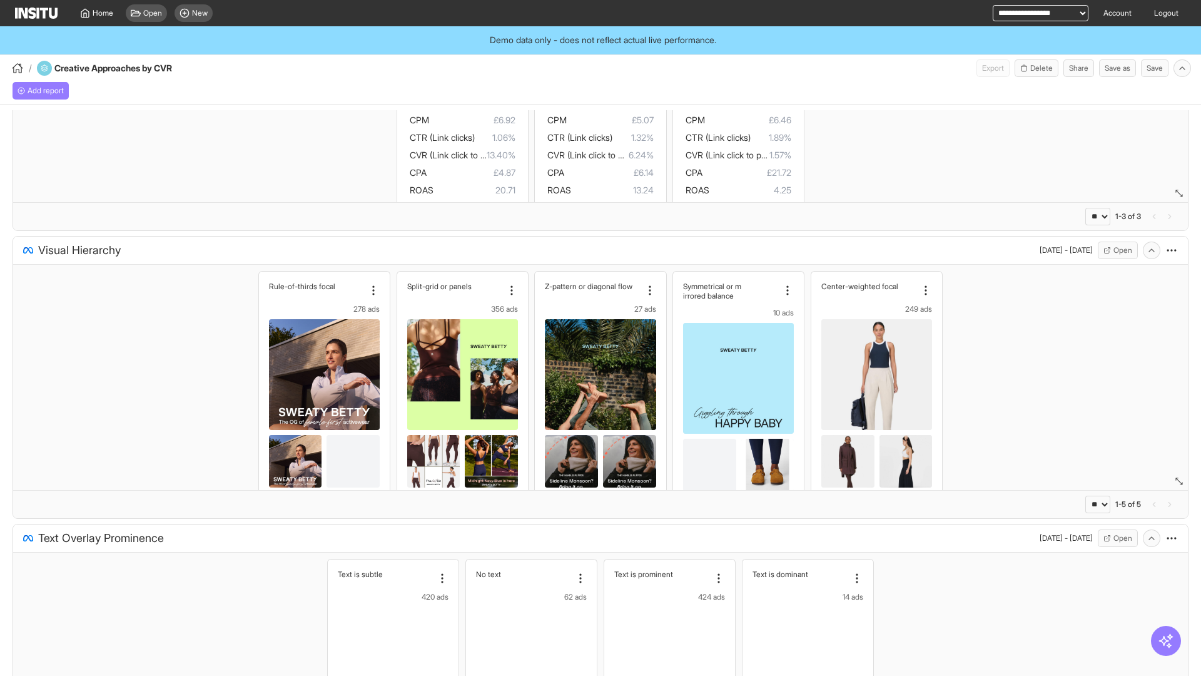
scroll to position [165, 0]
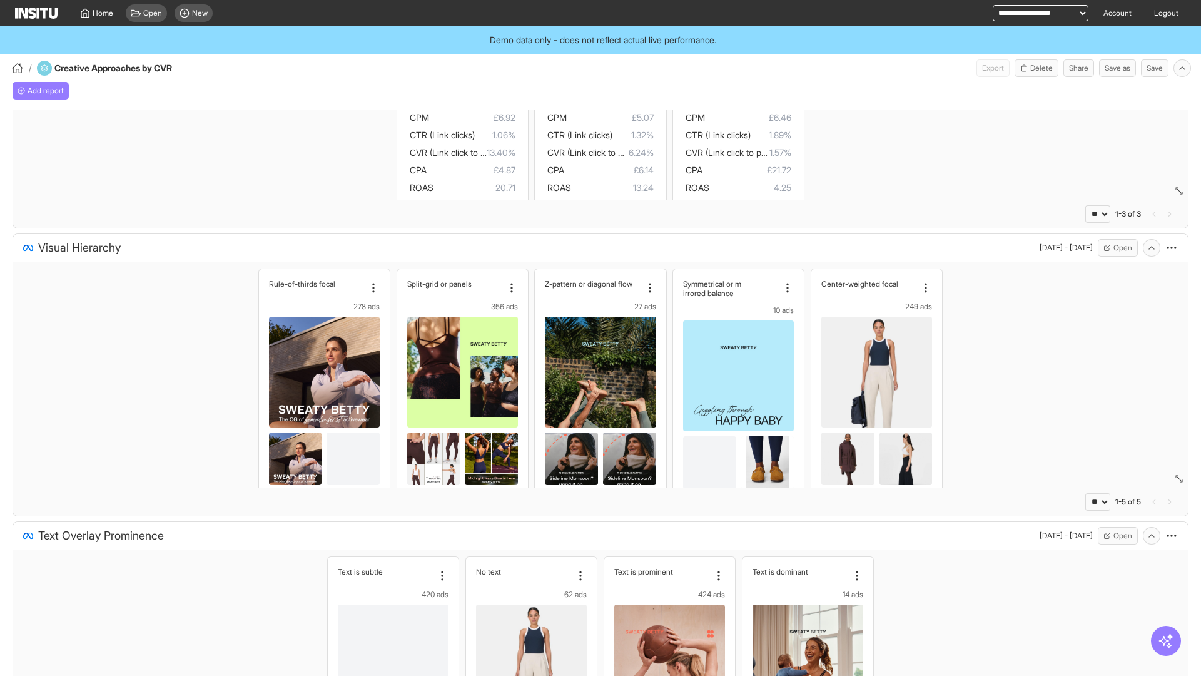
click at [979, 432] on div "Rule-of-thirds focal 278 ads Spend £37,708.17 CPM £5.46 CTR (Link clicks) 0.95%…" at bounding box center [600, 518] width 1175 height 512
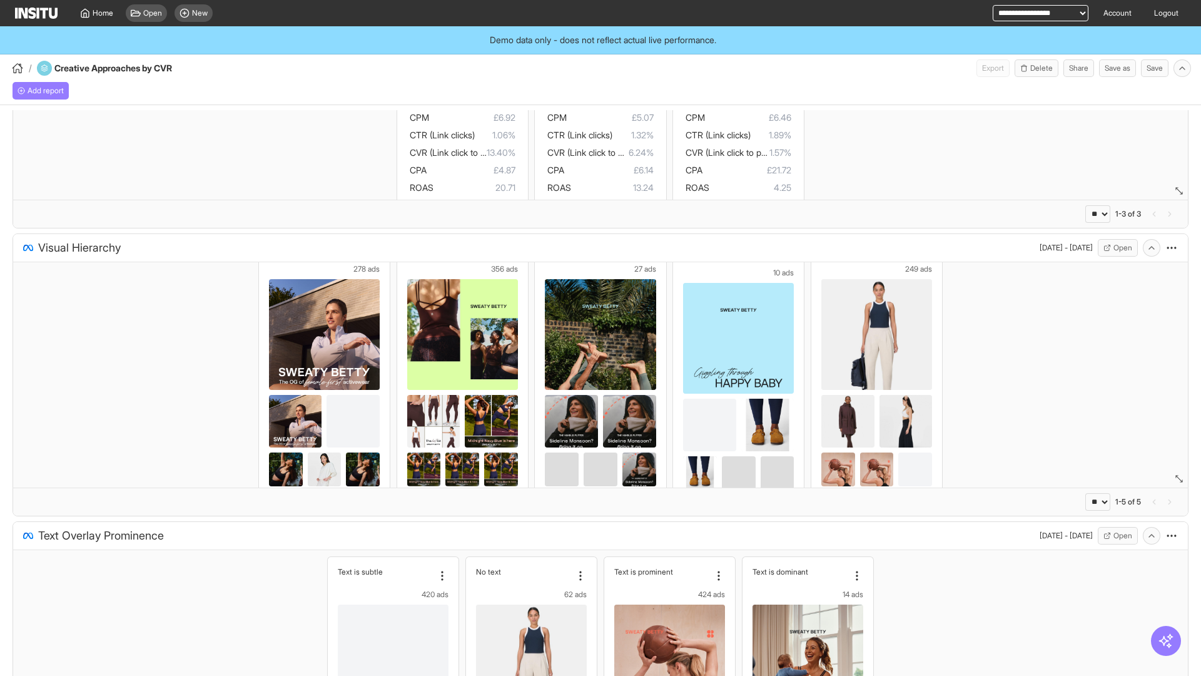
scroll to position [0, 0]
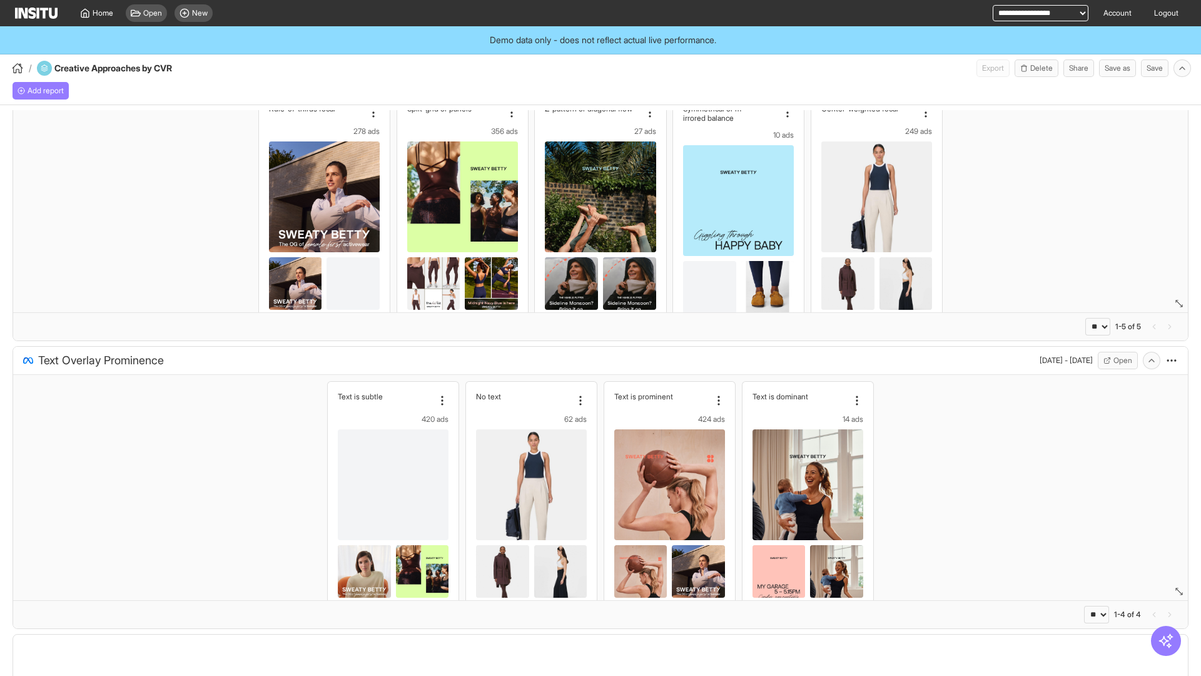
select select "**"
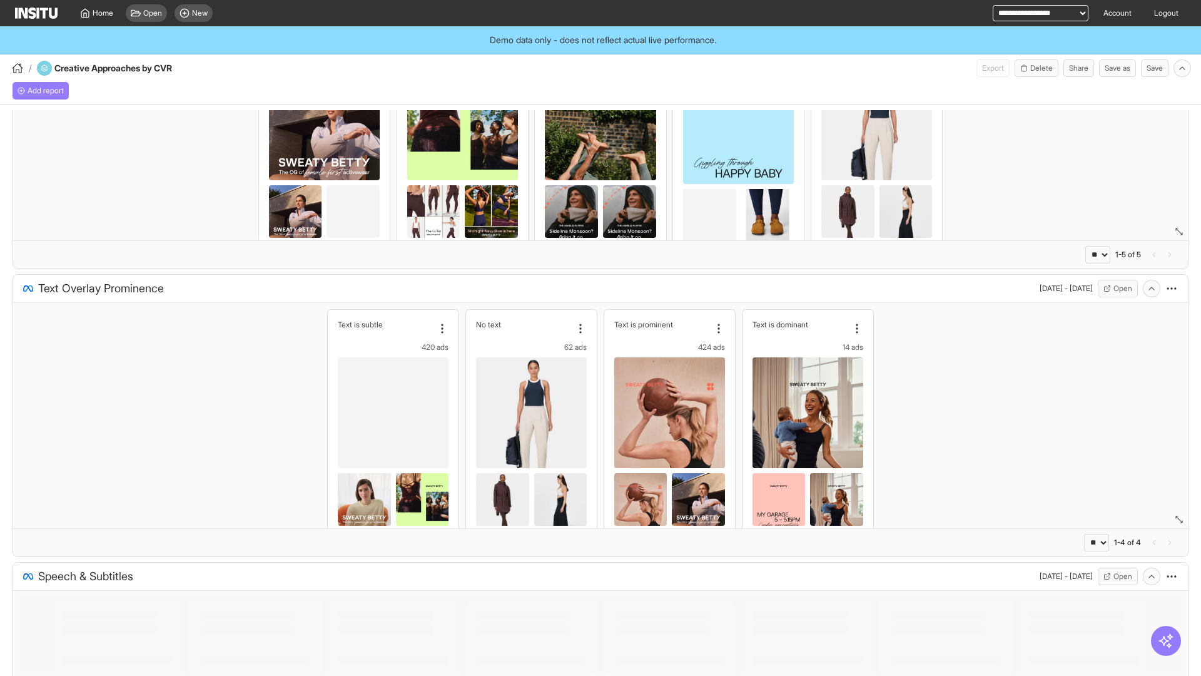
scroll to position [424, 0]
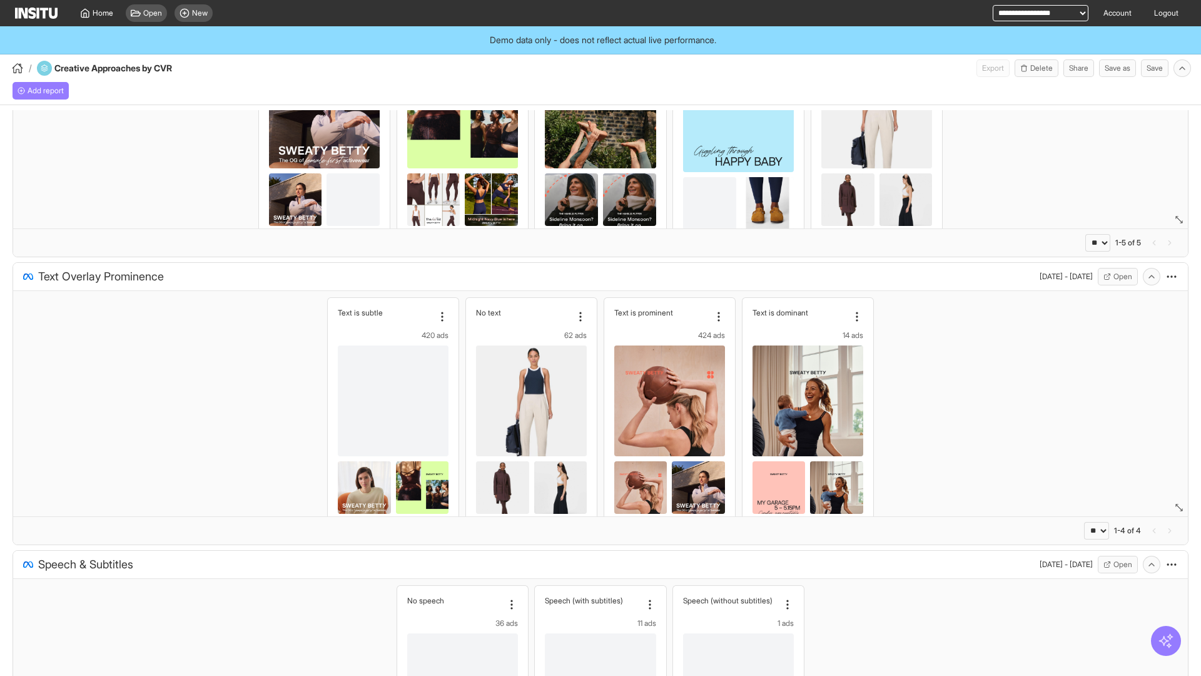
click at [1173, 645] on icon "button" at bounding box center [1166, 641] width 16 height 16
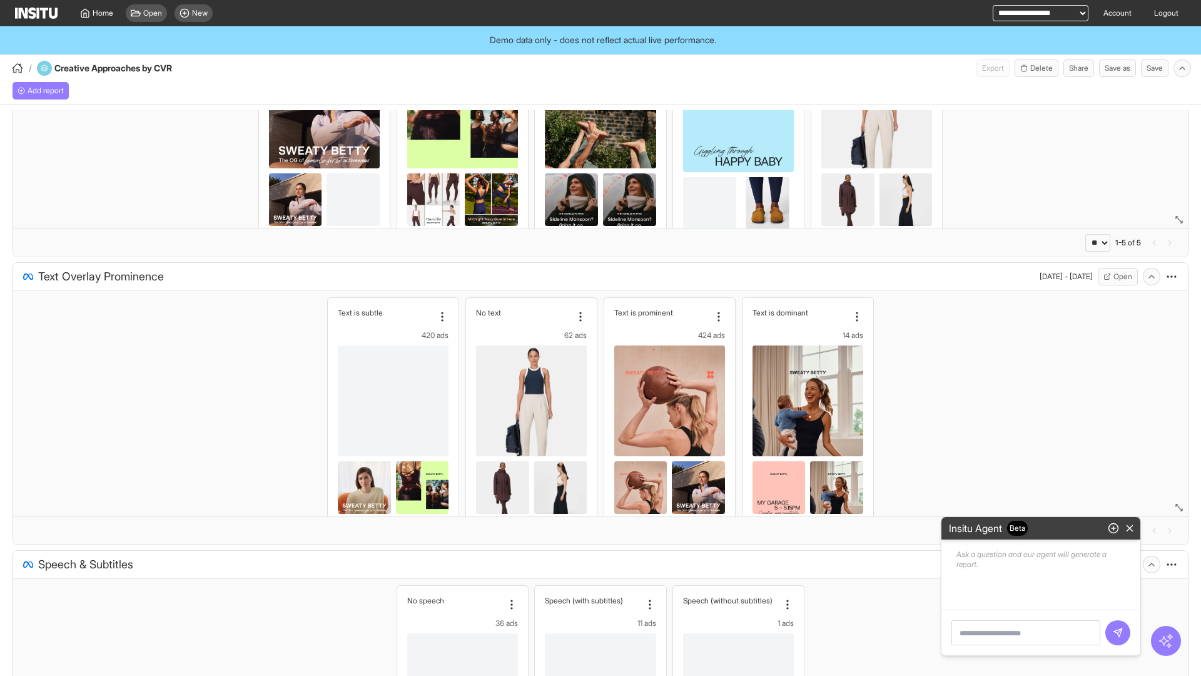
type textarea "**********"
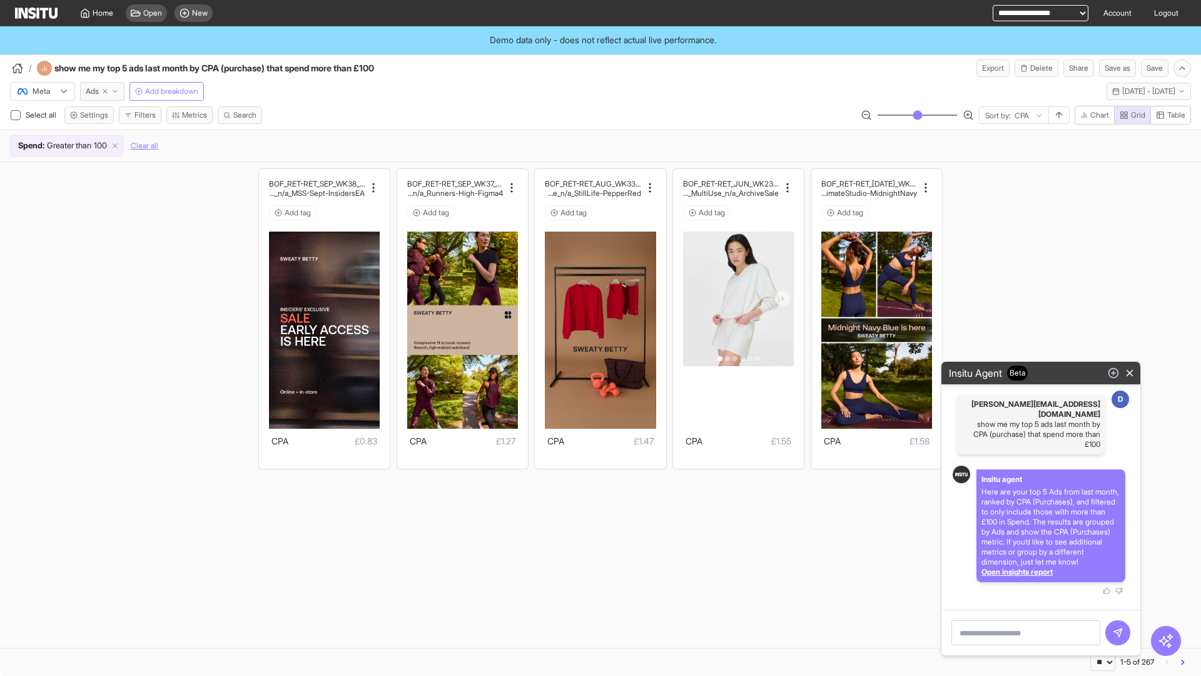
click at [1114, 373] on line "button" at bounding box center [1114, 373] width 4 height 0
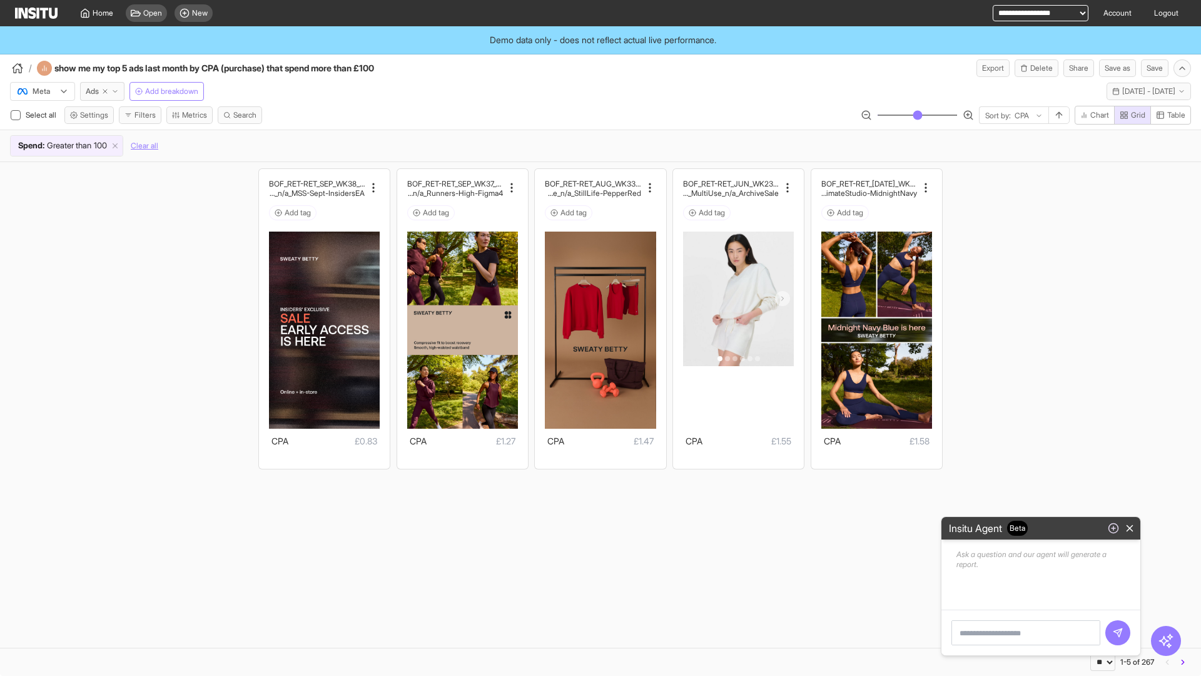
click at [1114, 528] on line "button" at bounding box center [1114, 528] width 4 height 0
click at [1106, 519] on button "button" at bounding box center [1114, 528] width 16 height 18
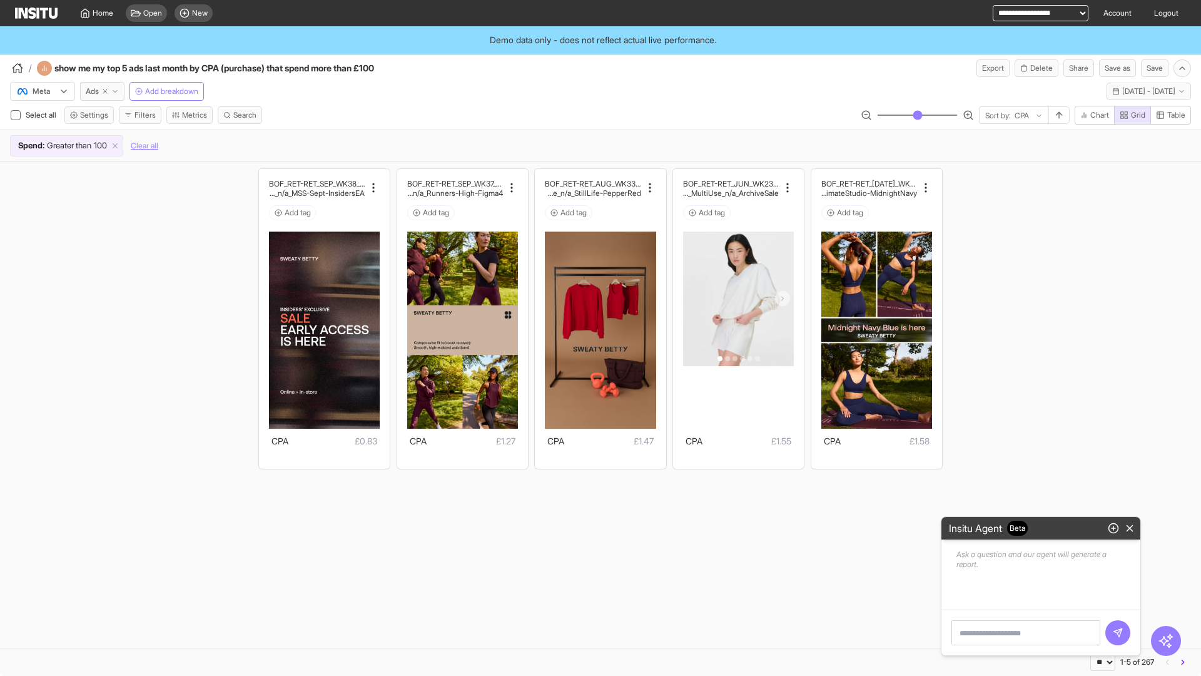
click at [985, 632] on textarea at bounding box center [1026, 632] width 149 height 25
click at [988, 633] on textarea at bounding box center [1026, 632] width 149 height 25
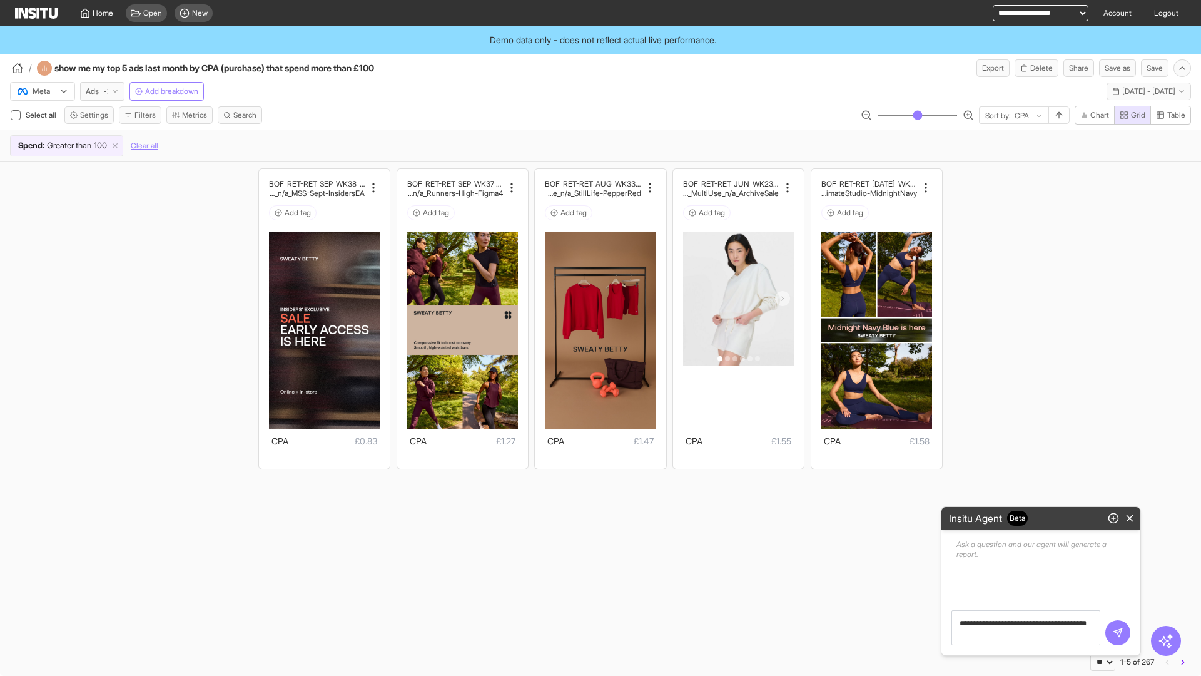
type textarea "**********"
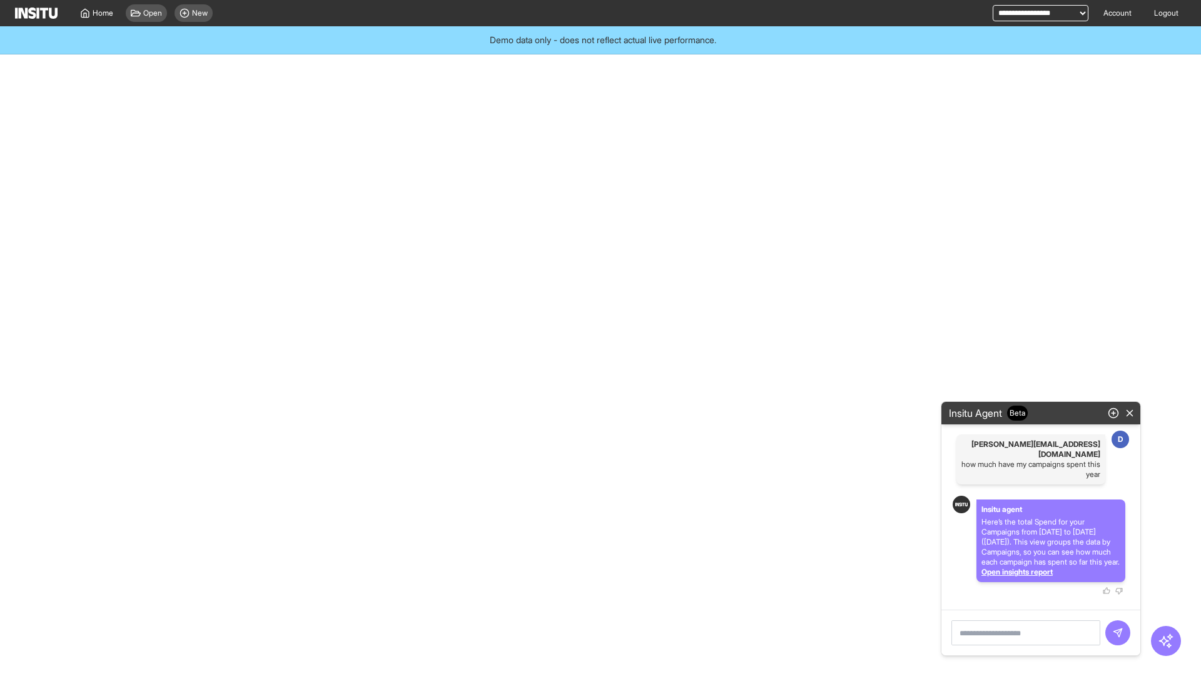
select select "**"
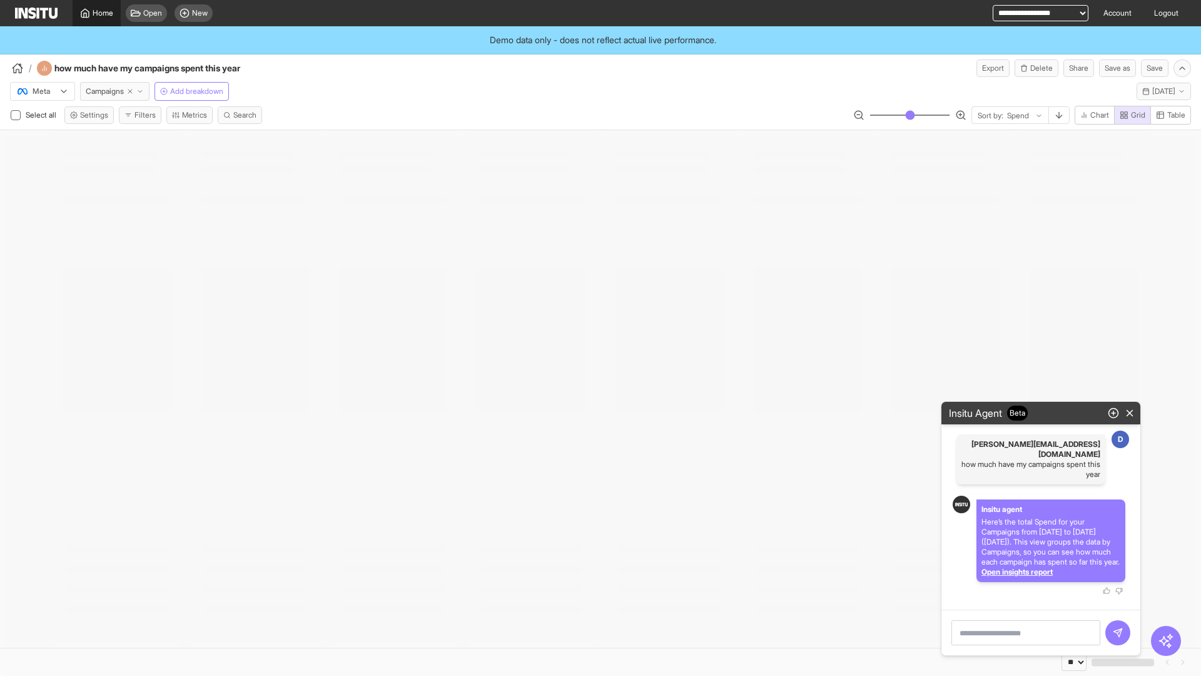
click at [85, 25] on link "Home" at bounding box center [97, 13] width 48 height 26
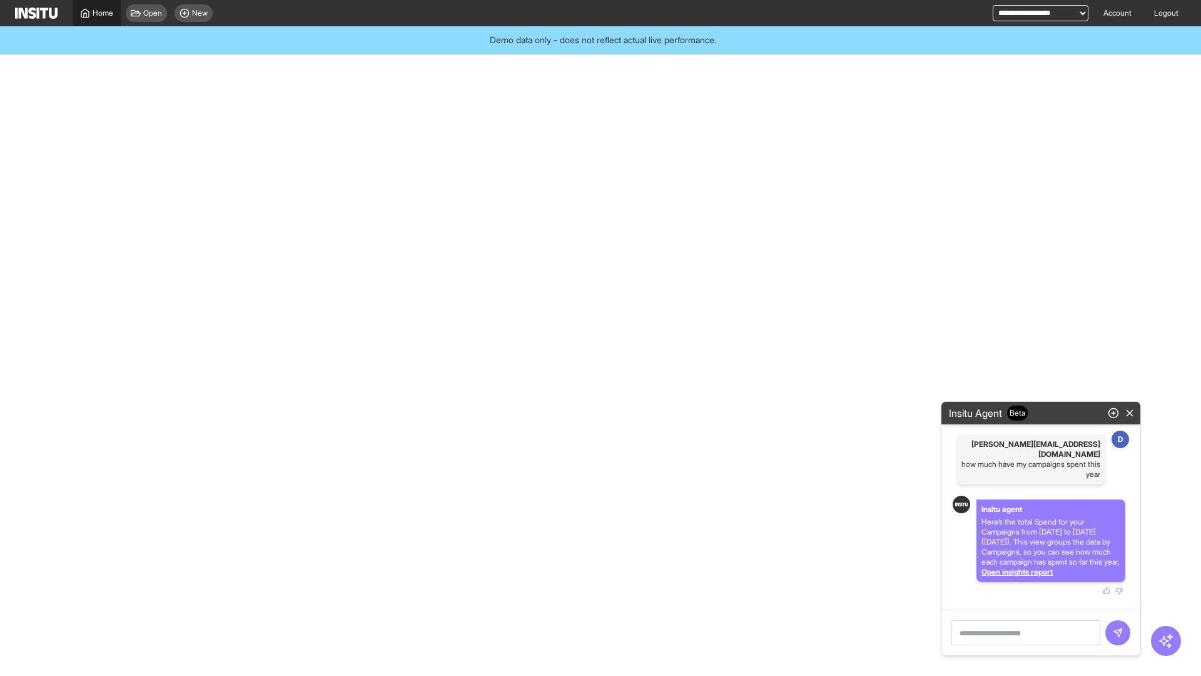
click at [94, 7] on link "Home" at bounding box center [97, 13] width 48 height 26
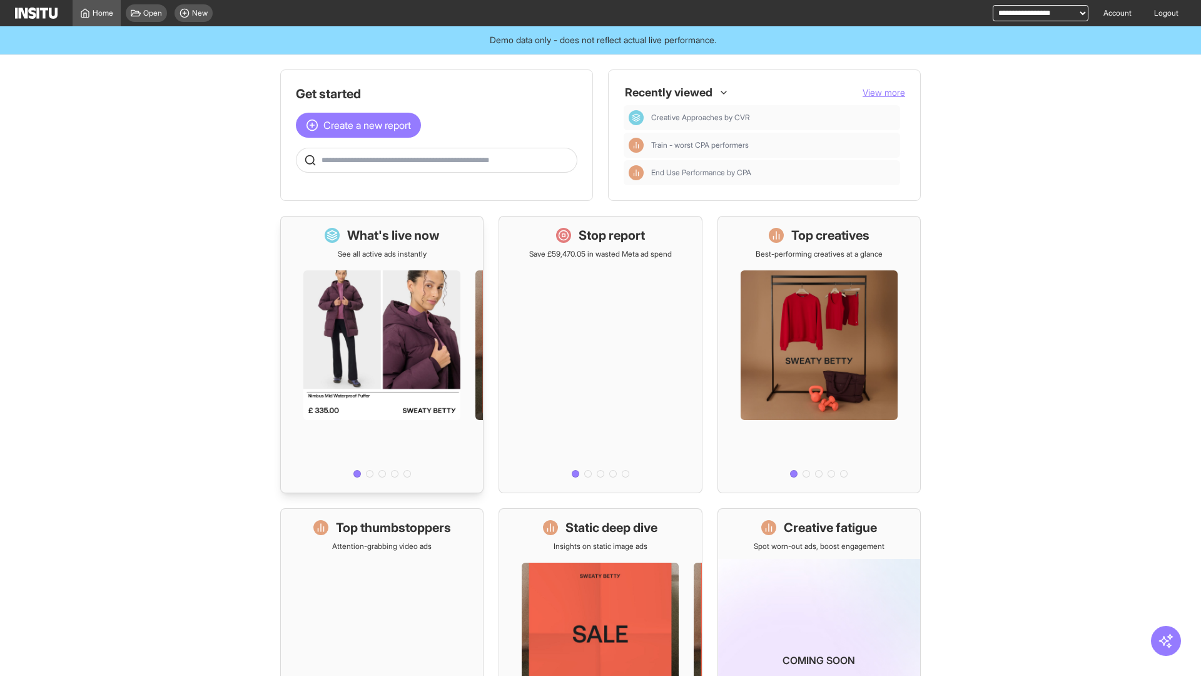
click at [384, 343] on div at bounding box center [382, 370] width 202 height 223
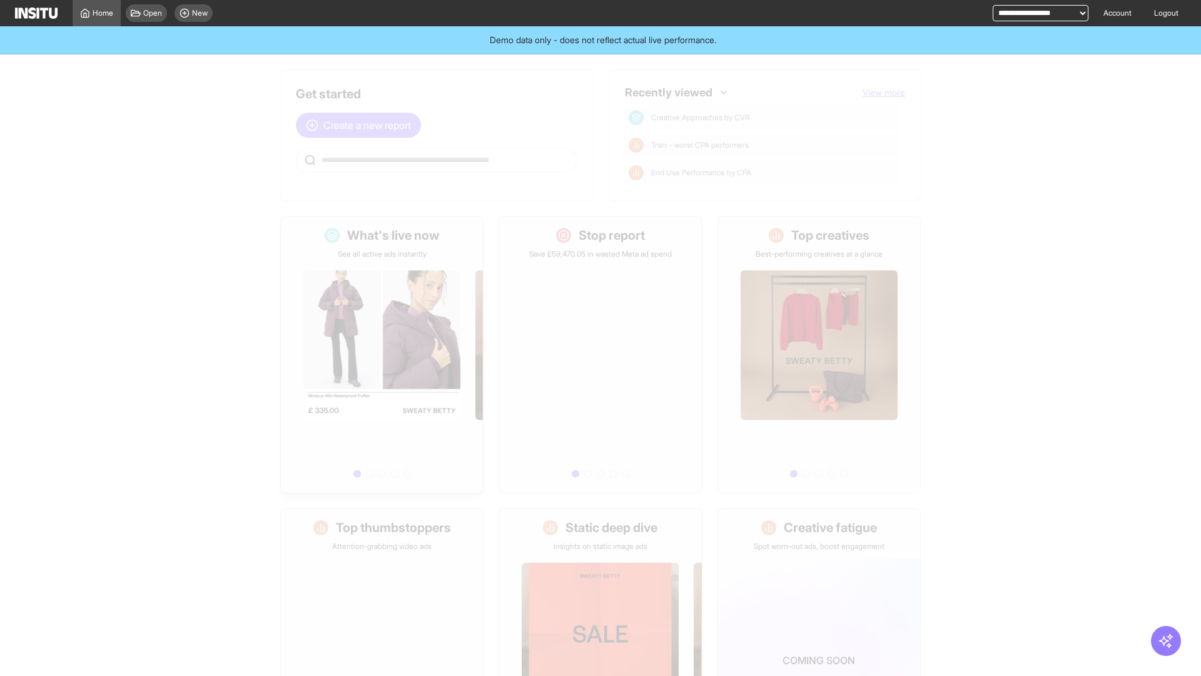
select select "**"
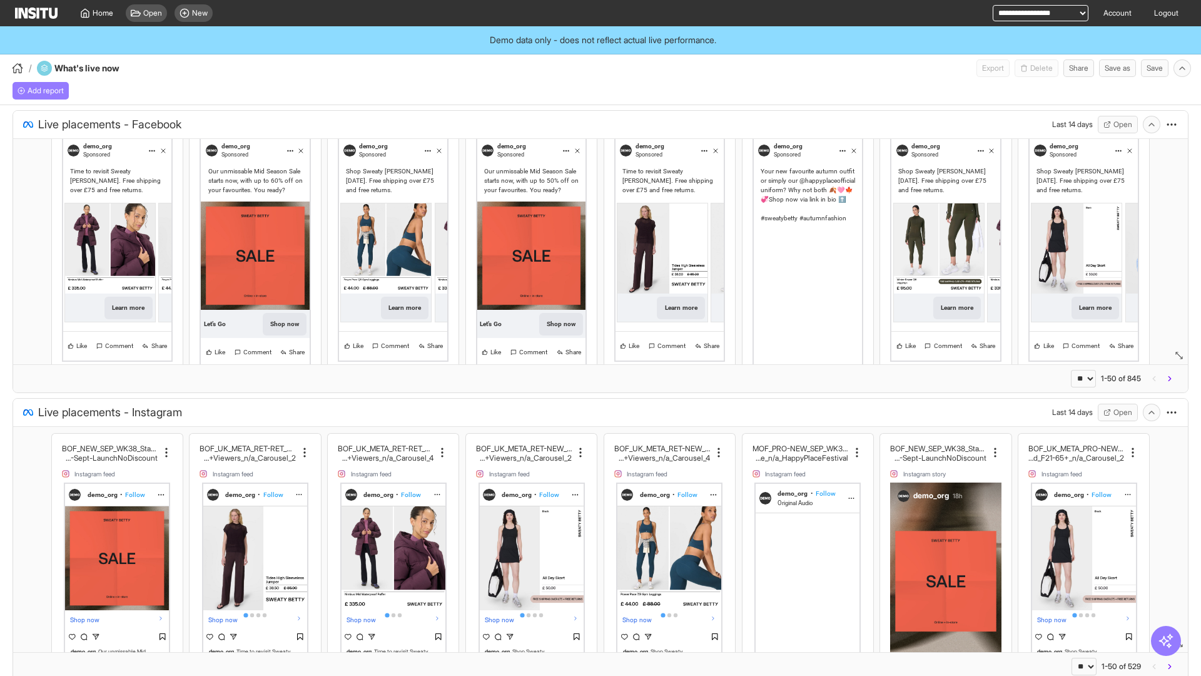
scroll to position [60, 0]
click at [93, 11] on span "Home" at bounding box center [103, 13] width 21 height 10
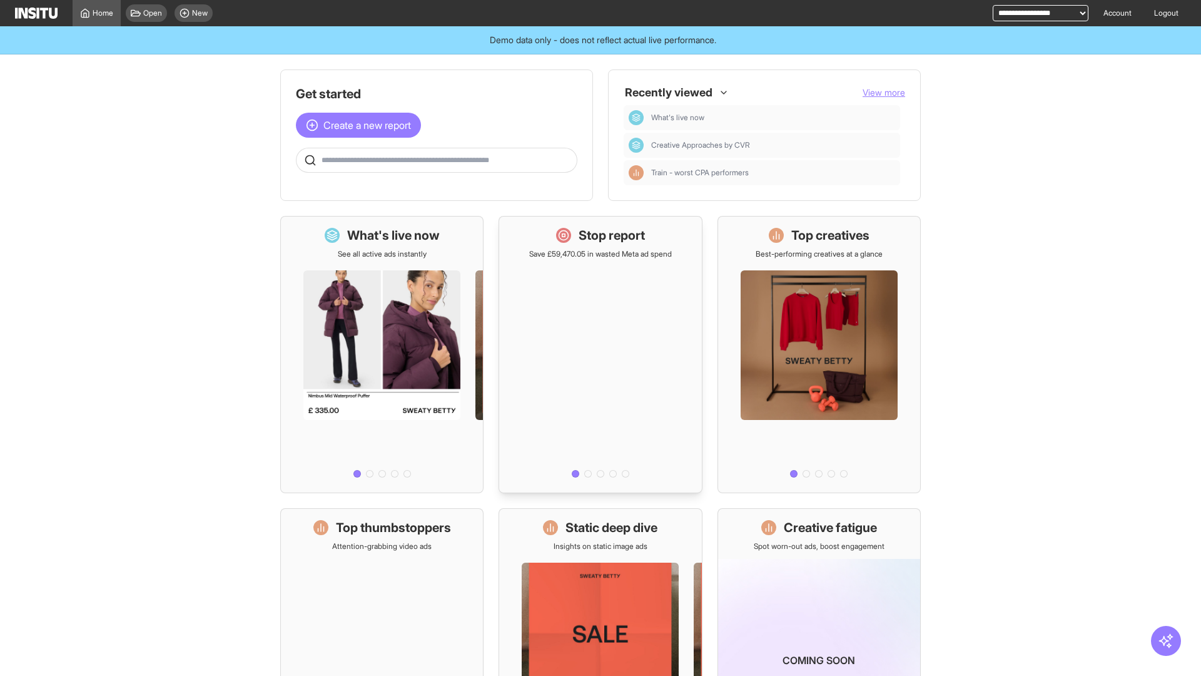
click at [615, 357] on div at bounding box center [600, 370] width 202 height 223
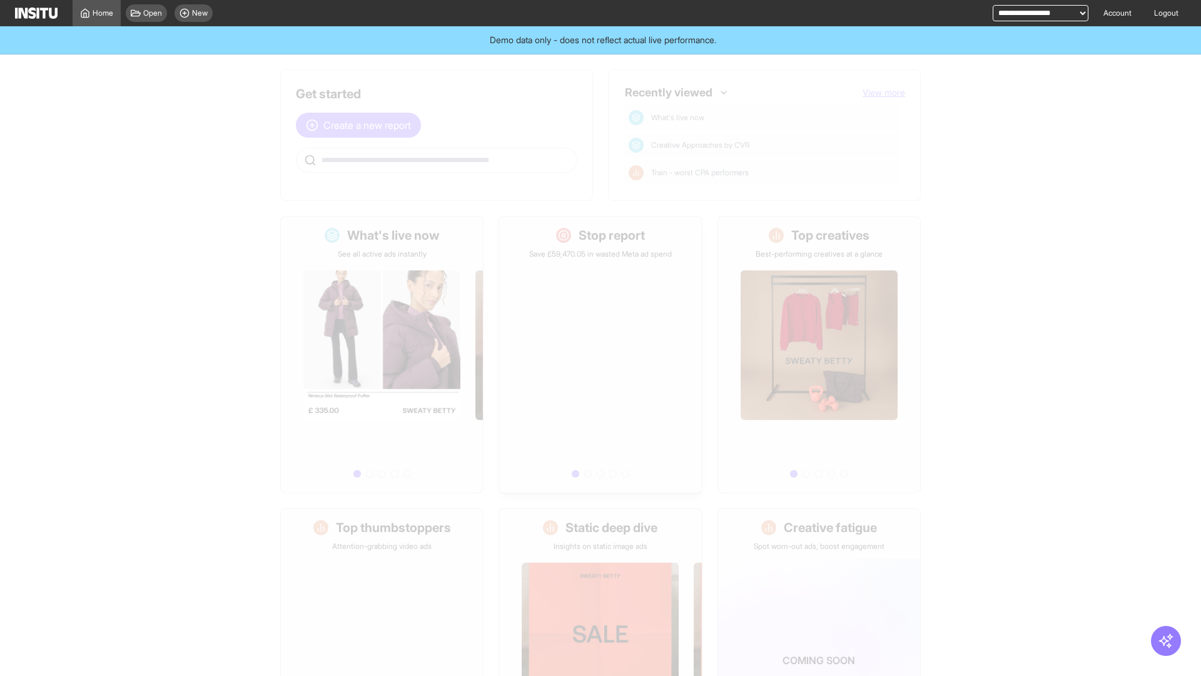
select select "**"
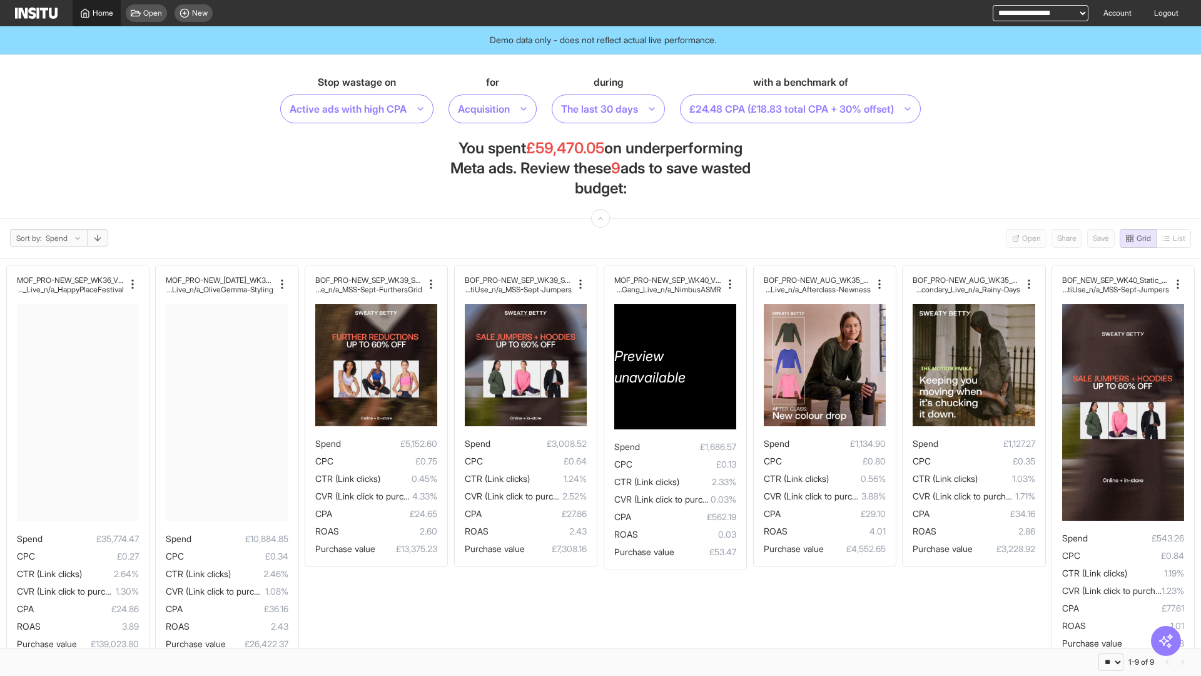
click at [84, 15] on icon at bounding box center [85, 13] width 10 height 10
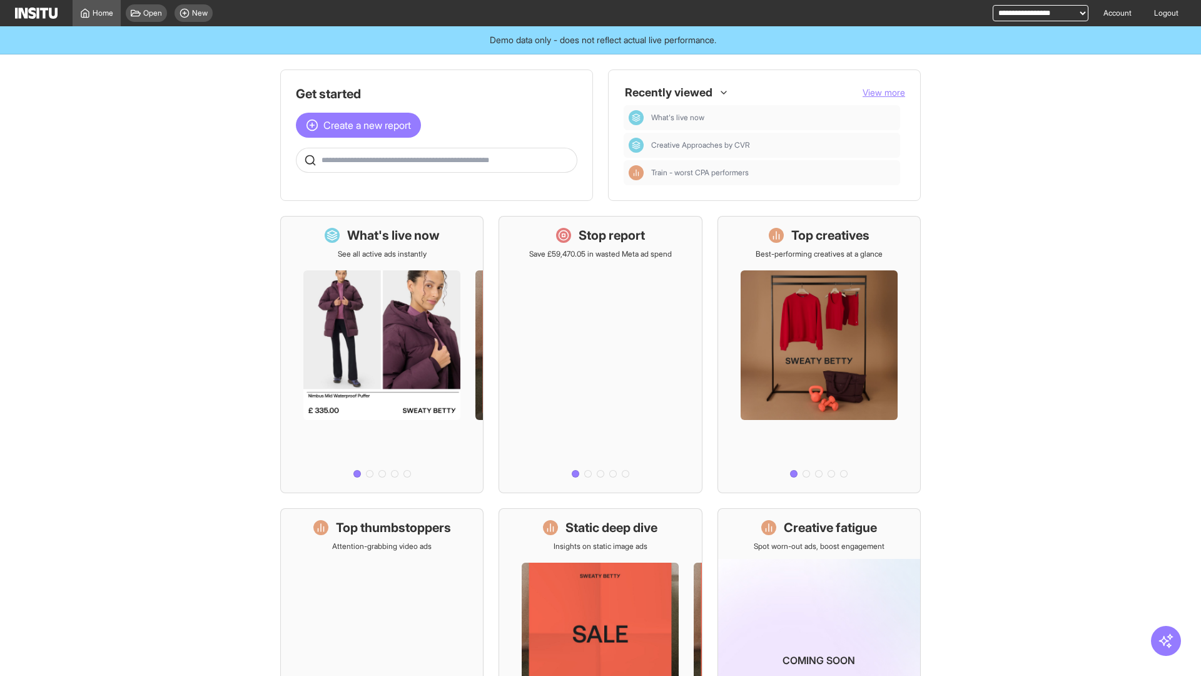
click at [873, 88] on span "View more" at bounding box center [884, 92] width 43 height 11
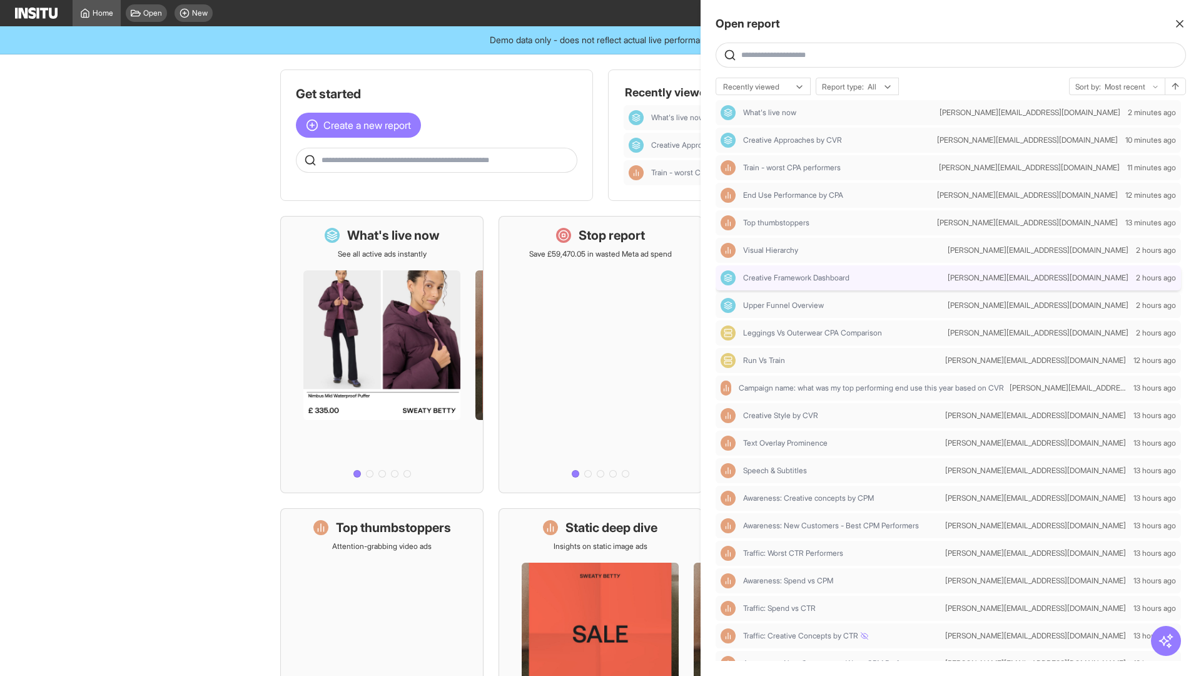
click at [800, 281] on span "Creative Framework Dashboard" at bounding box center [796, 278] width 106 height 10
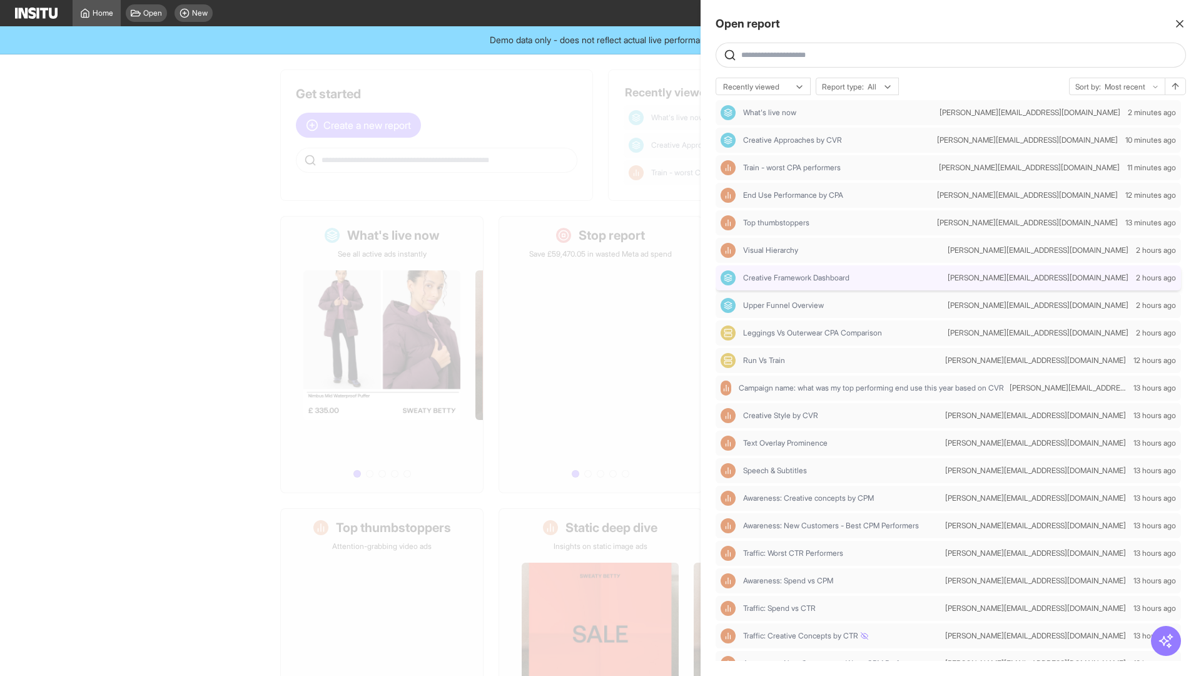
select select "**"
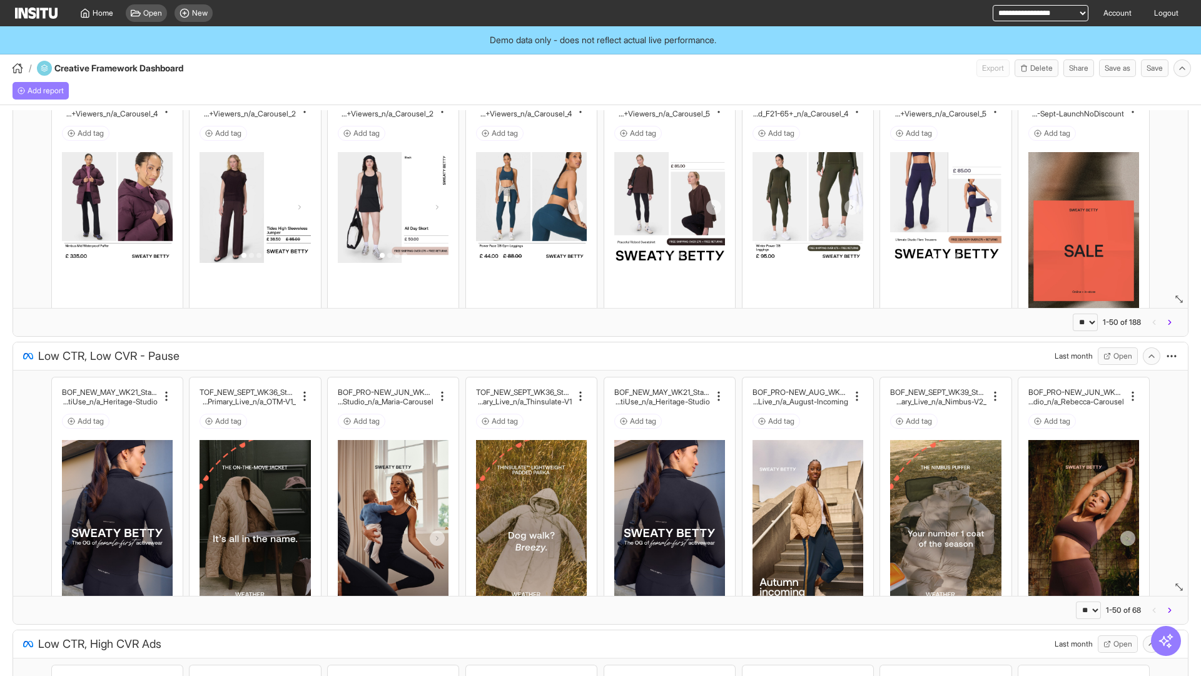
scroll to position [78, 0]
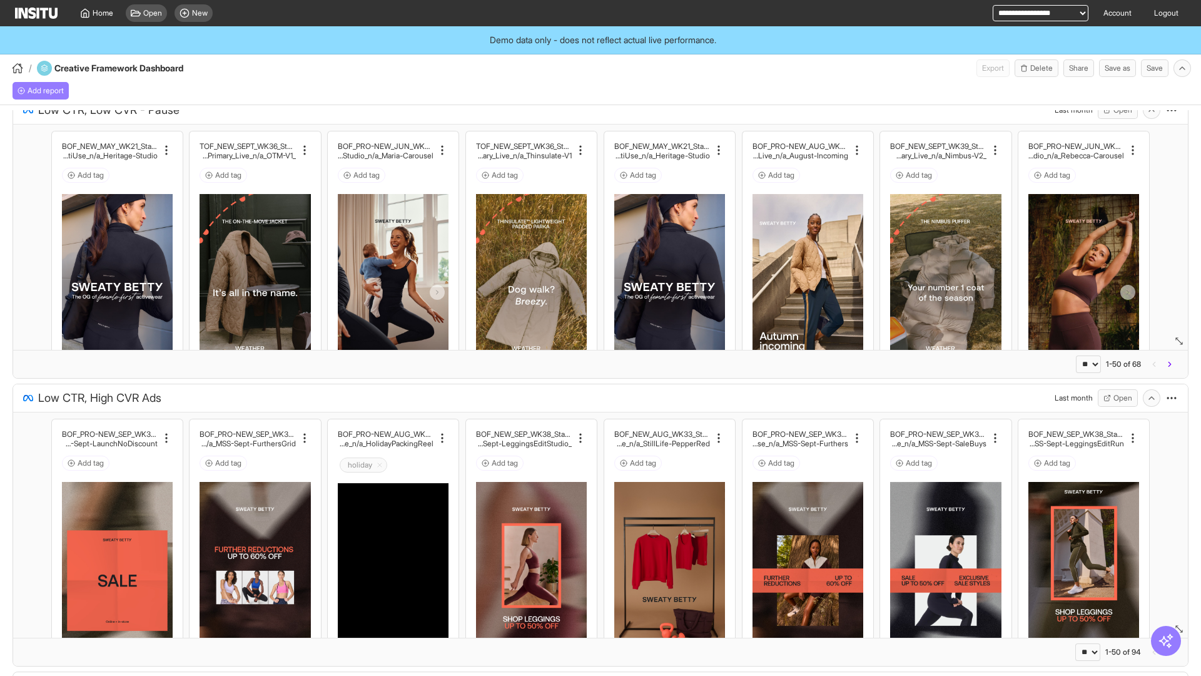
select select "**"
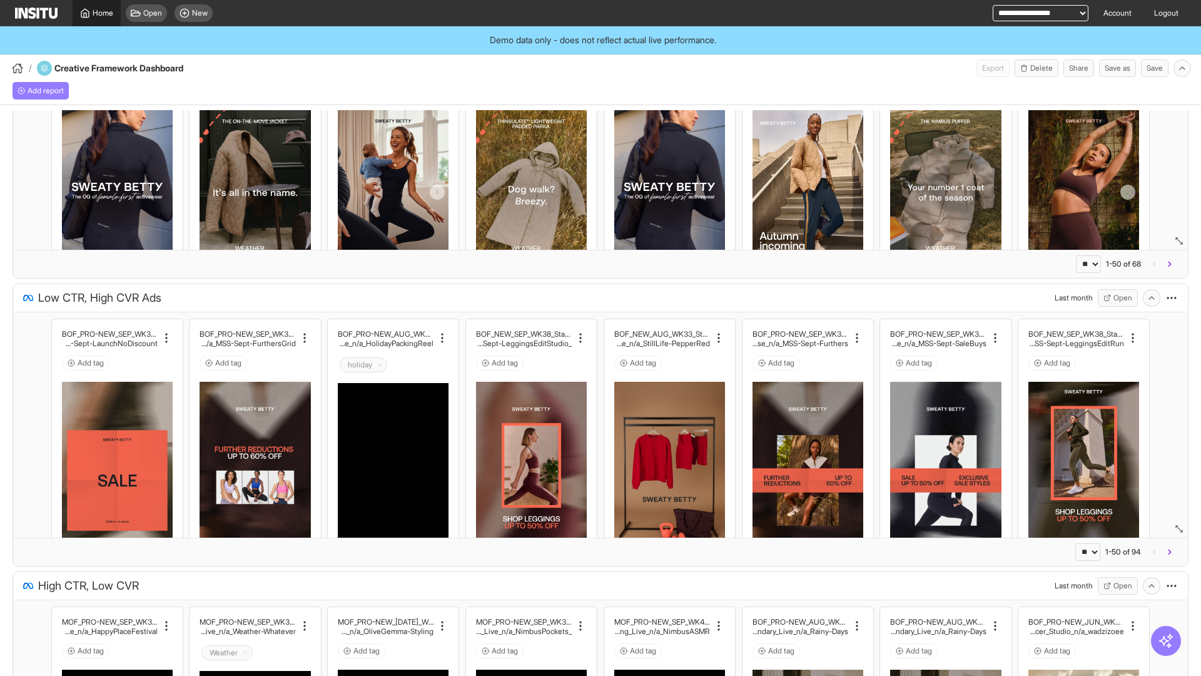
click at [99, 15] on span "Home" at bounding box center [103, 13] width 21 height 10
